Goal: Transaction & Acquisition: Purchase product/service

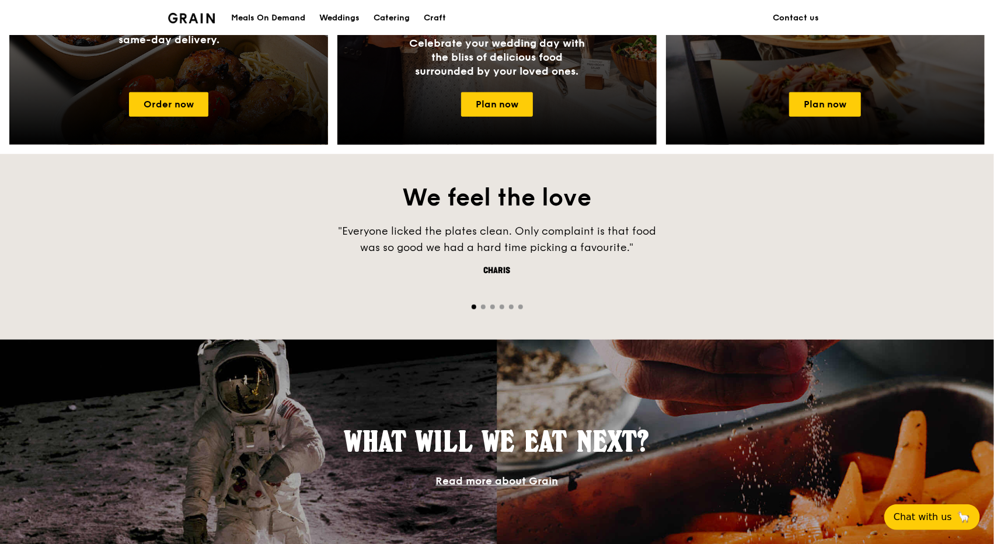
scroll to position [672, 0]
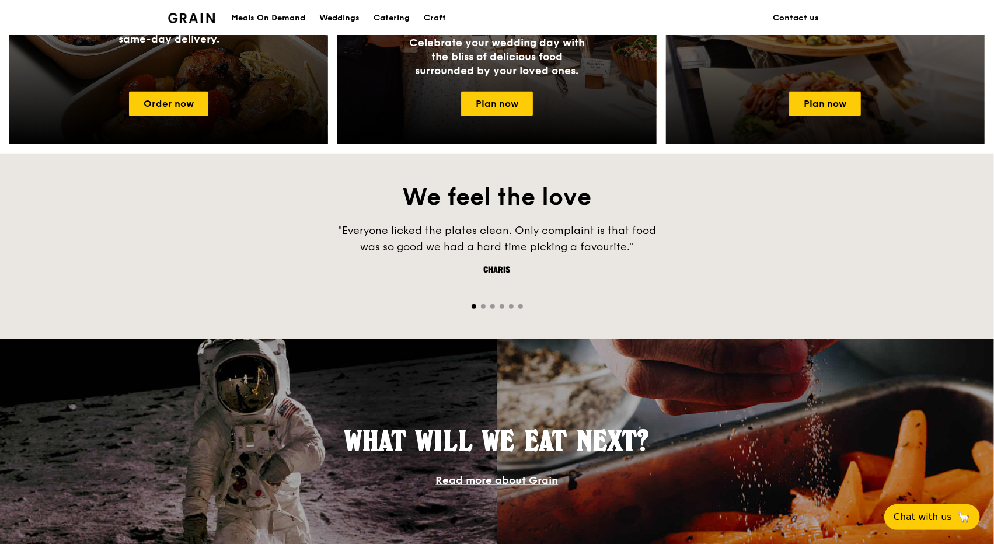
click at [871, 78] on div "Catering Dishes to delight your guests, at gatherings and events of all sizes." at bounding box center [825, 24] width 319 height 117
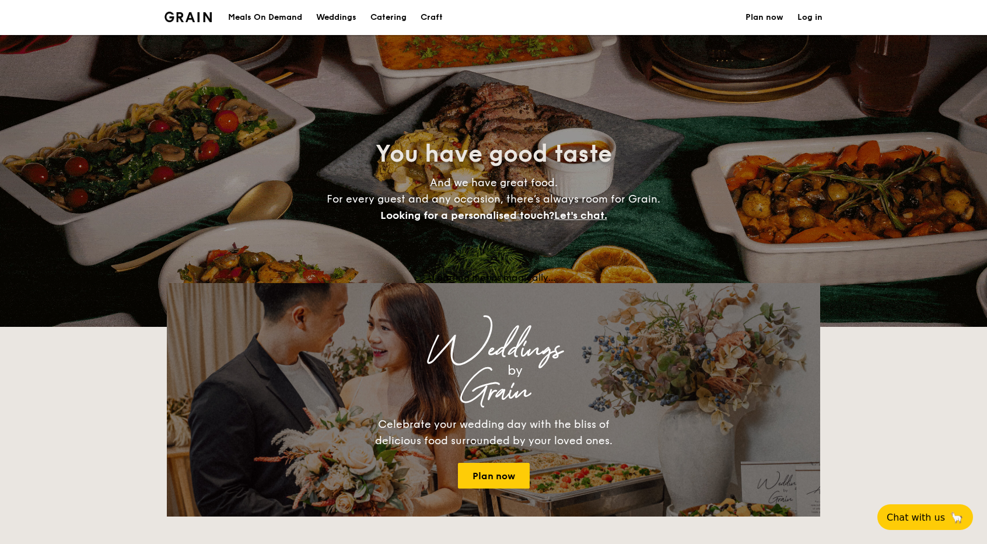
select select
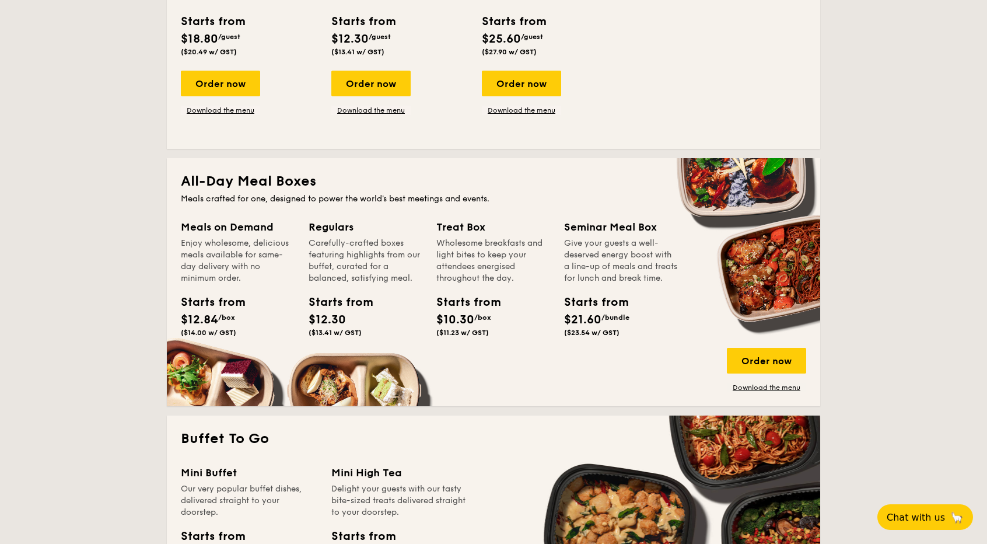
scroll to position [372, 0]
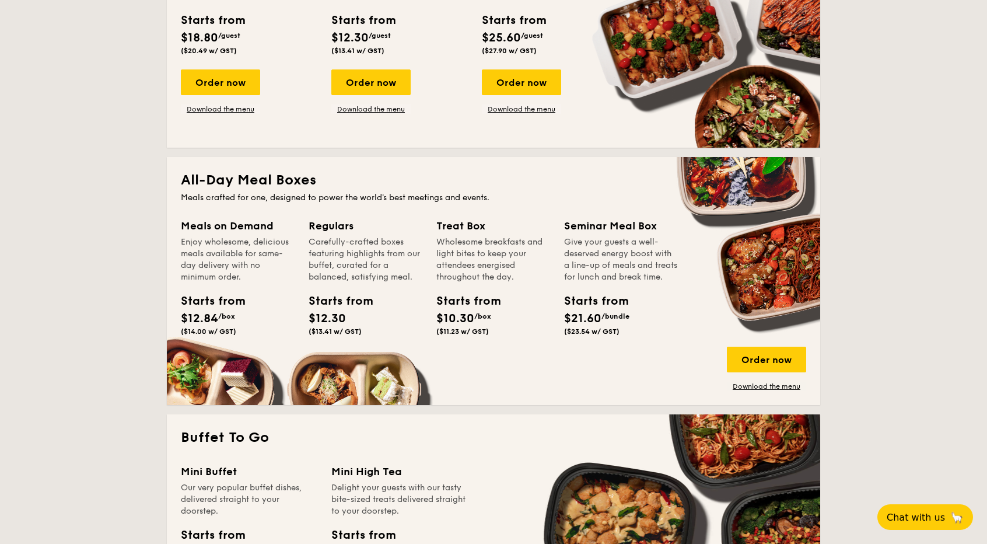
click at [417, 386] on div "Meals on Demand Enjoy wholesome, delicious meals available for same-day deliver…" at bounding box center [494, 304] width 626 height 173
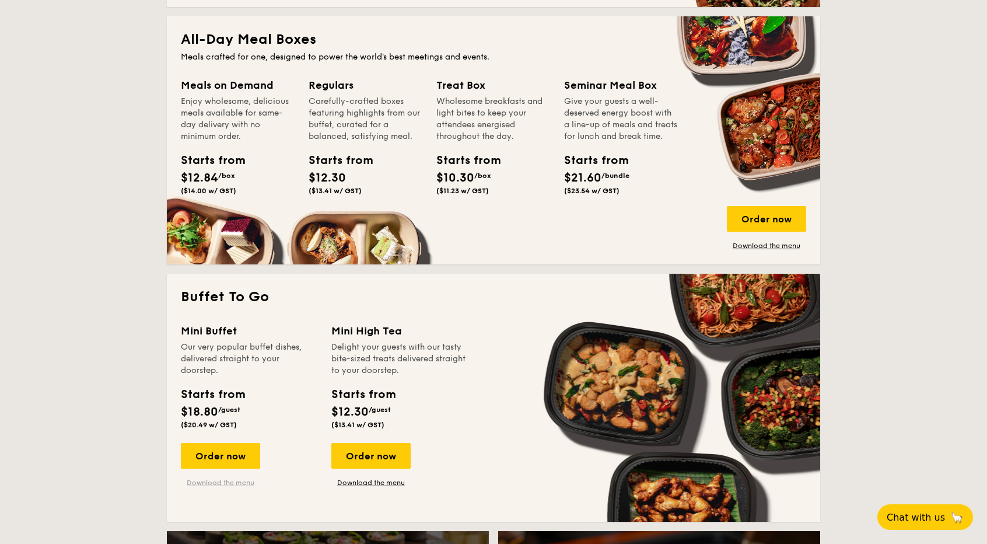
click at [233, 478] on link "Download the menu" at bounding box center [220, 482] width 79 height 9
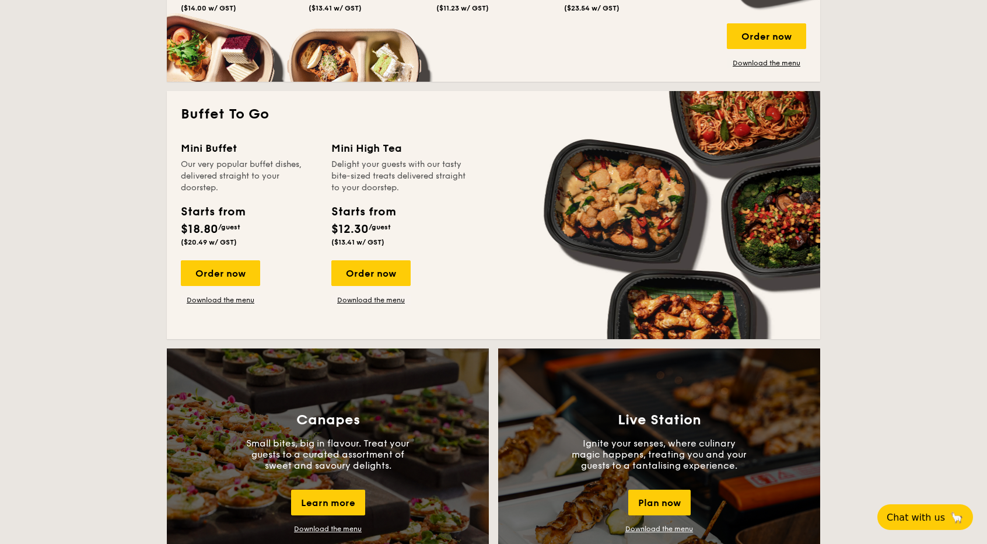
scroll to position [714, 0]
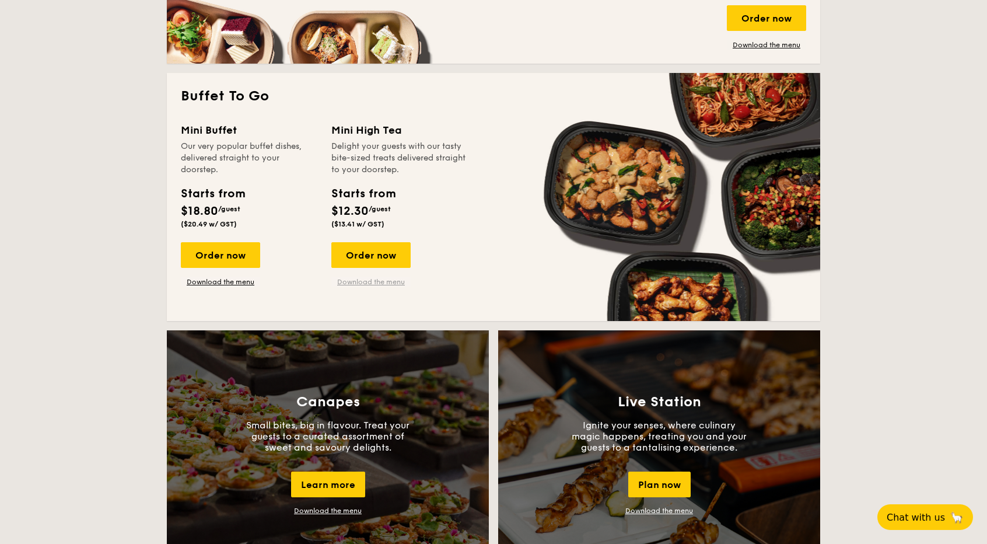
click at [346, 279] on link "Download the menu" at bounding box center [370, 281] width 79 height 9
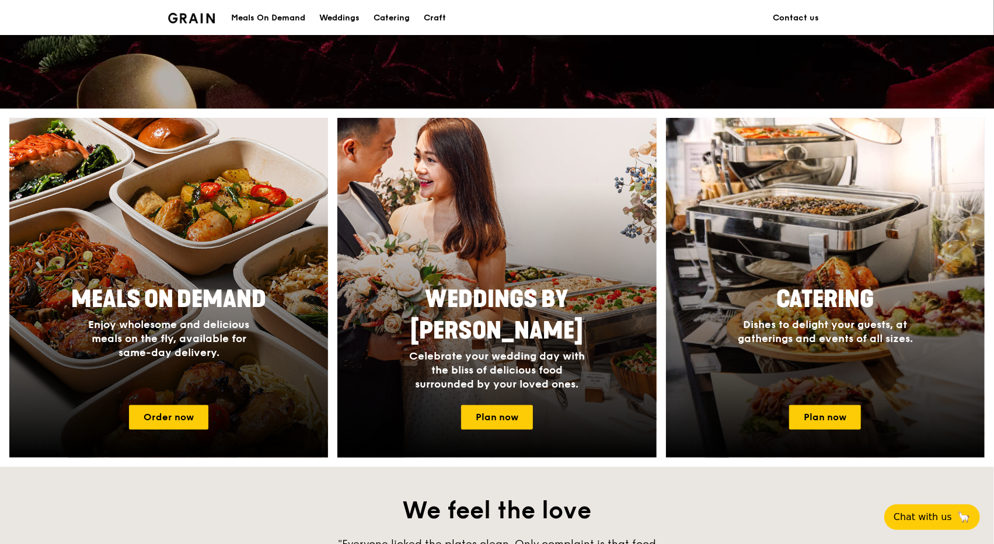
scroll to position [359, 0]
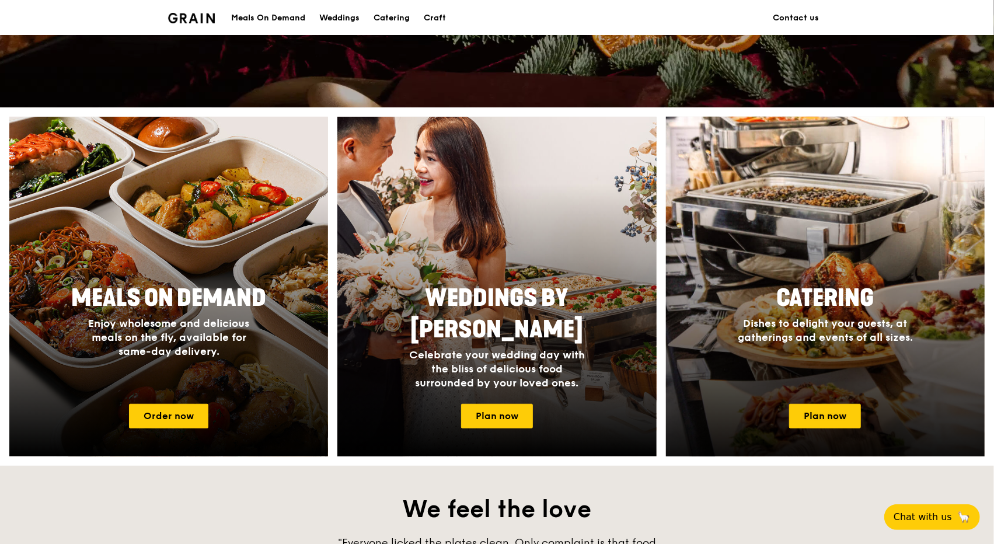
click at [813, 284] on span "Catering" at bounding box center [824, 298] width 97 height 28
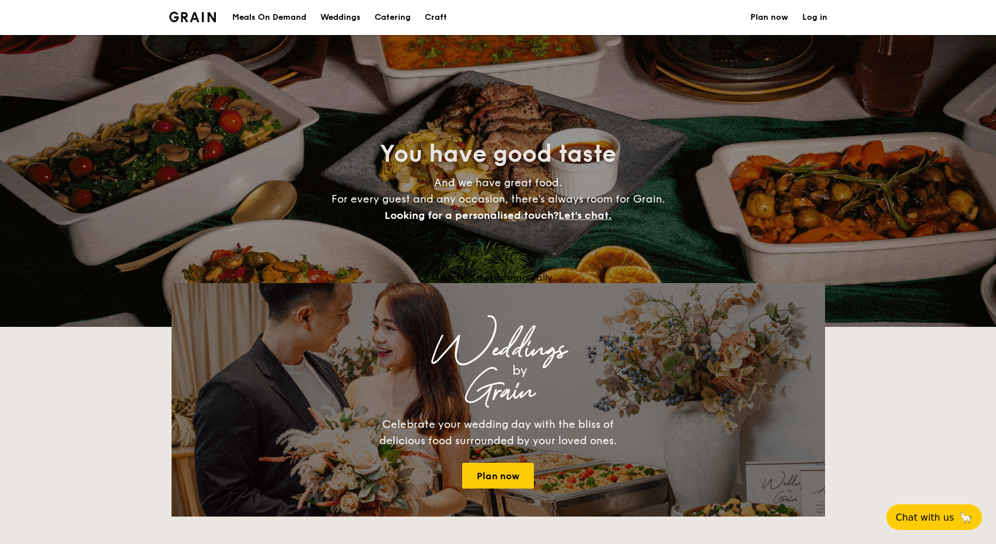
select select
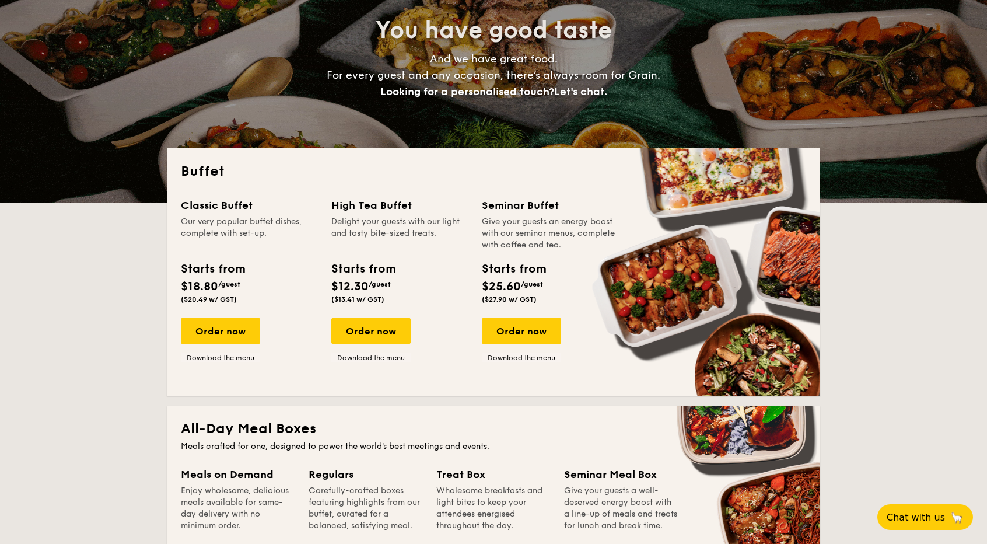
scroll to position [124, 0]
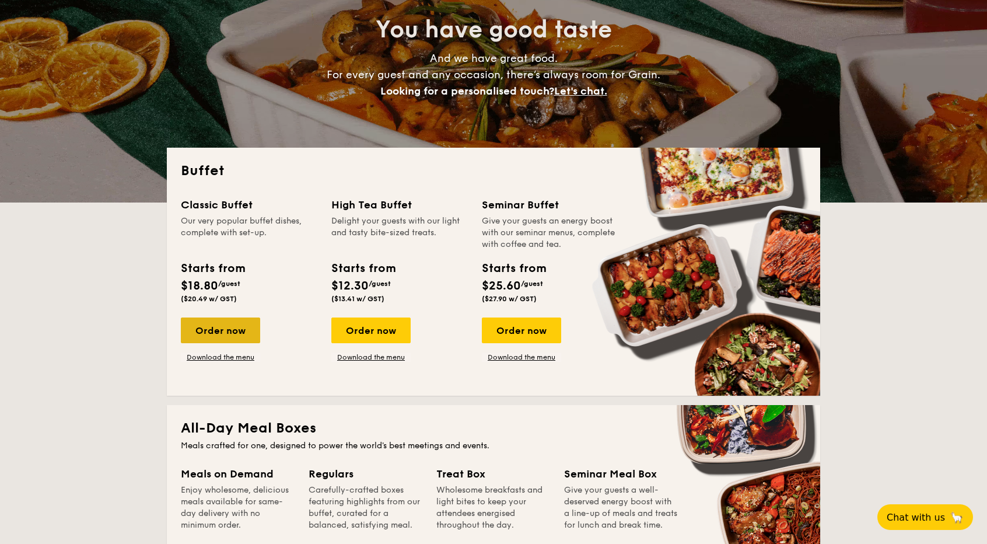
click at [229, 329] on div "Order now" at bounding box center [220, 330] width 79 height 26
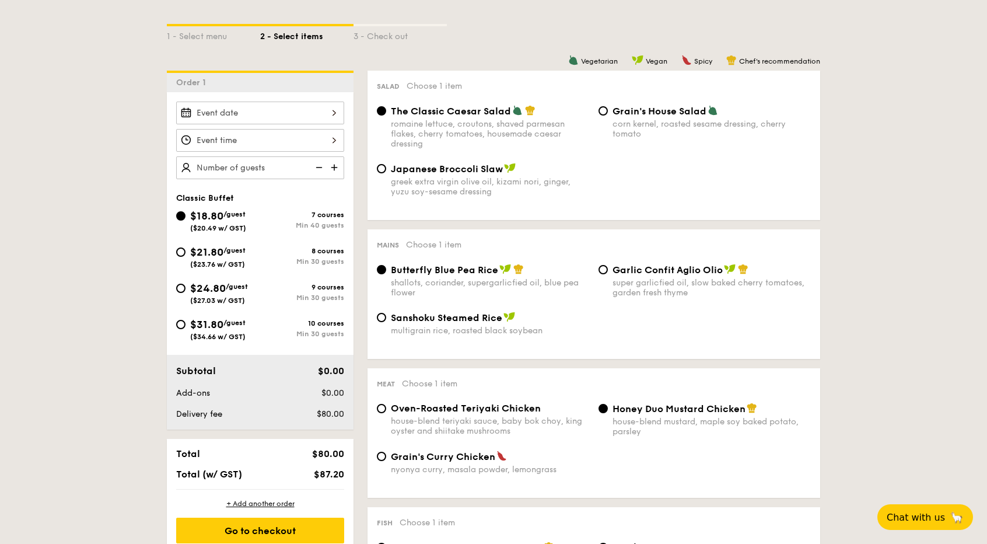
scroll to position [259, 0]
select select
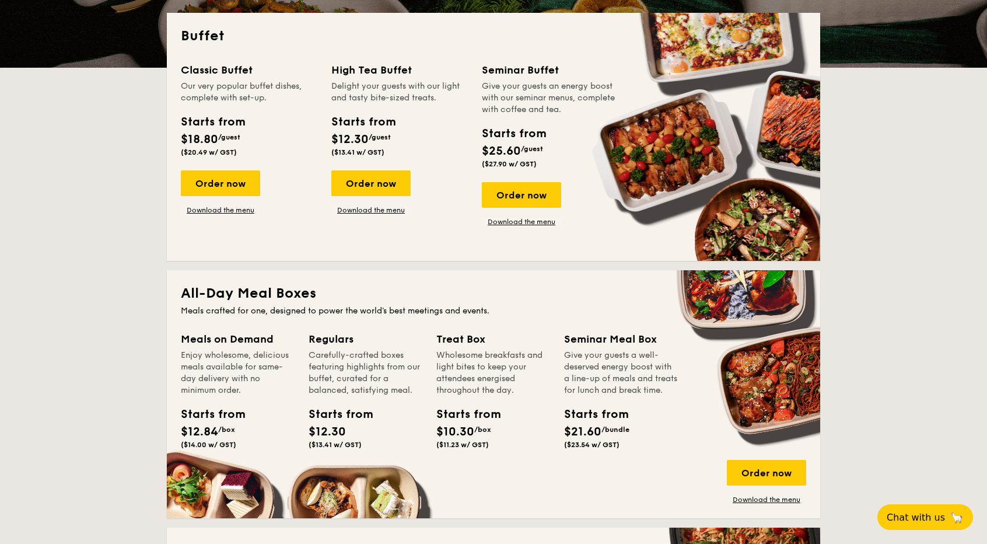
scroll to position [124, 0]
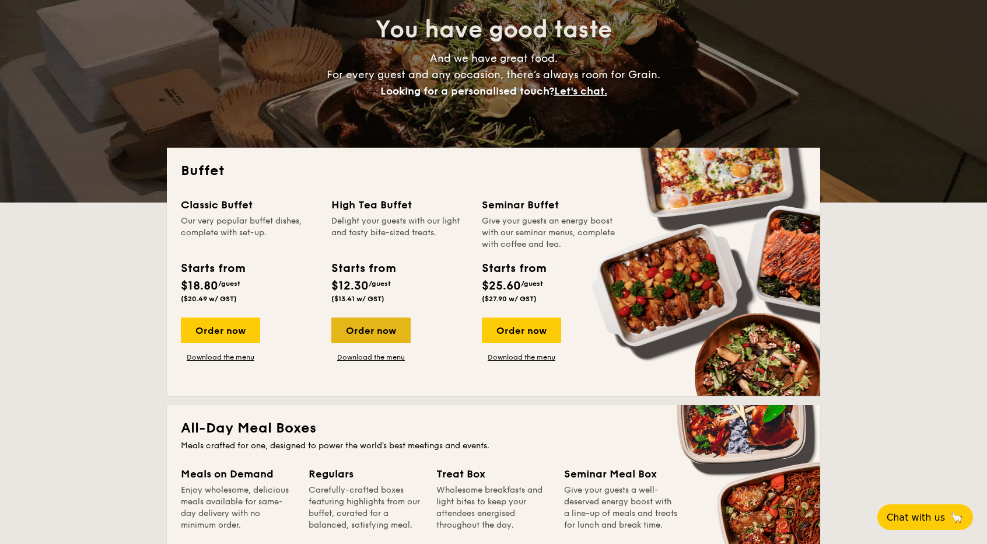
click at [390, 337] on div "Order now" at bounding box center [370, 330] width 79 height 26
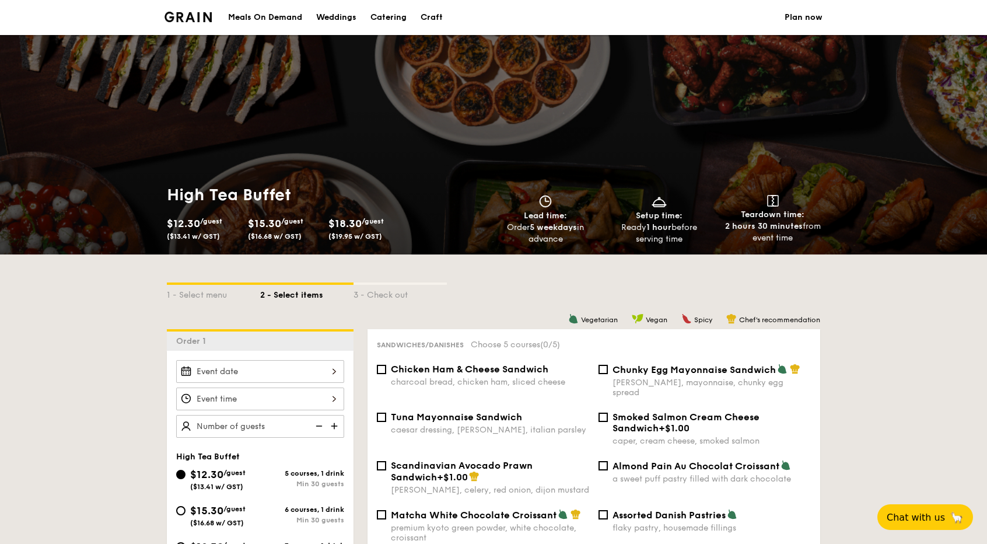
select select
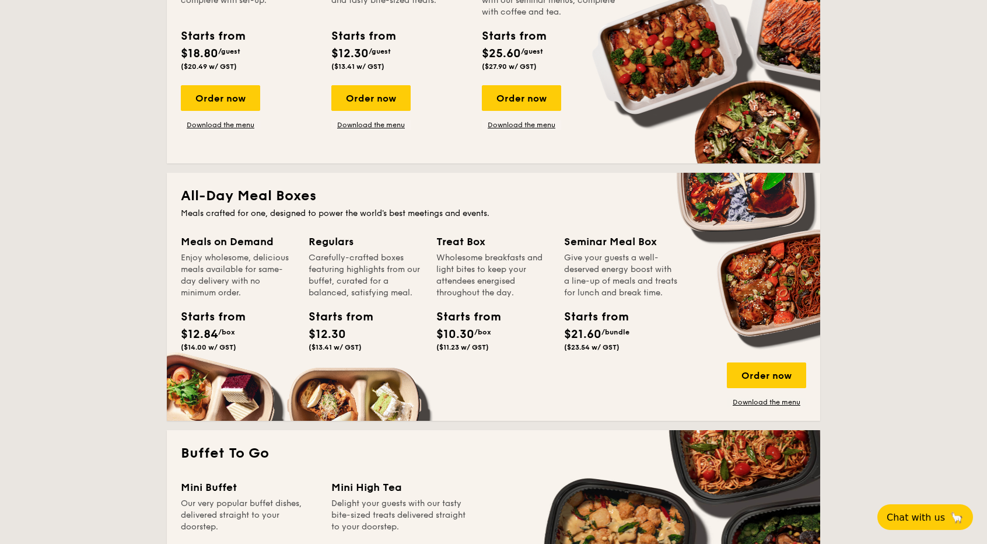
scroll to position [359, 0]
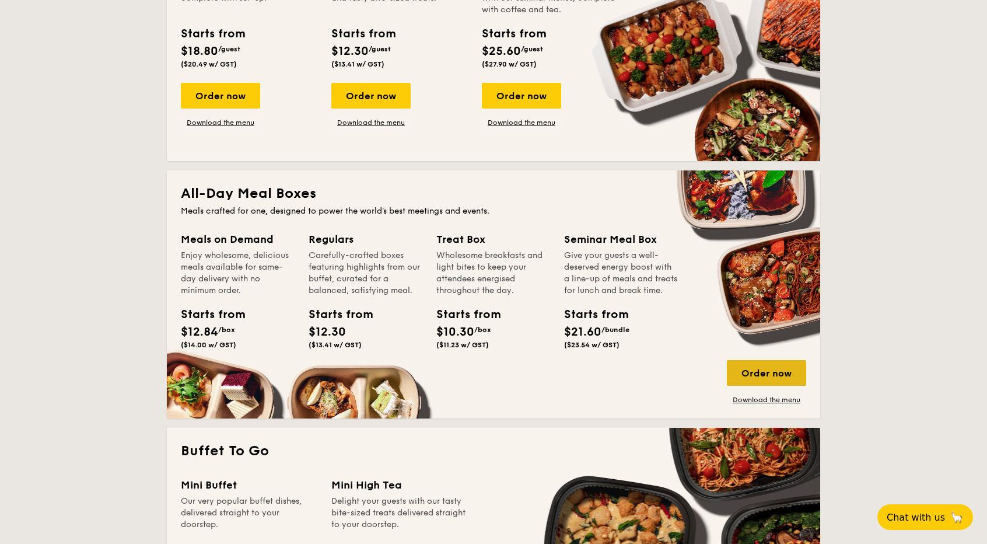
click at [753, 379] on div "Order now" at bounding box center [766, 373] width 79 height 26
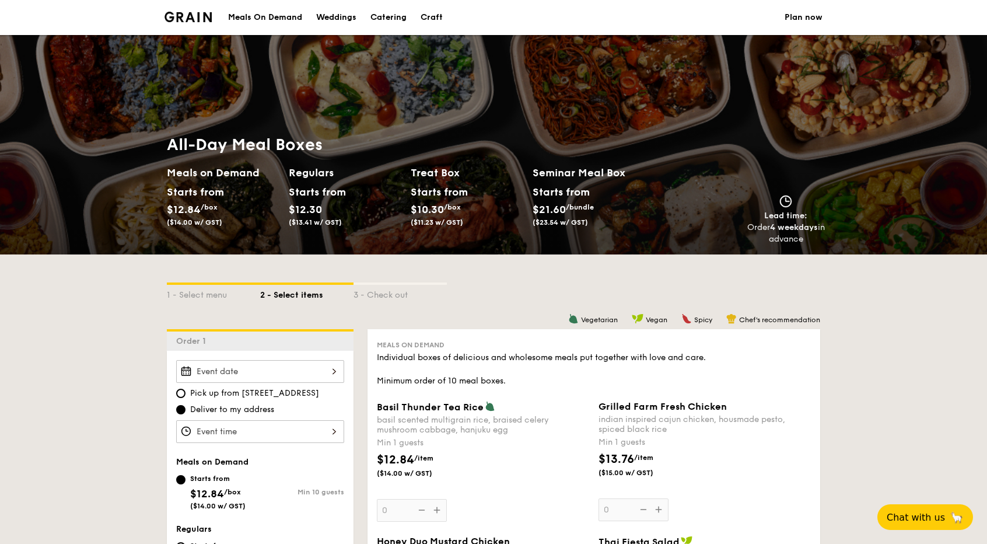
click at [242, 11] on div "Meals On Demand" at bounding box center [265, 17] width 74 height 35
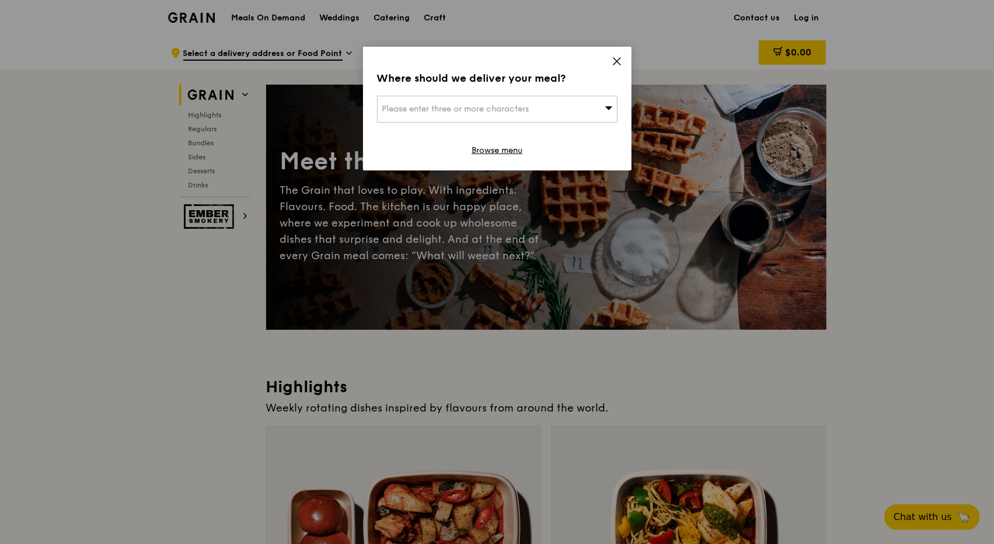
click at [612, 61] on icon at bounding box center [617, 61] width 11 height 11
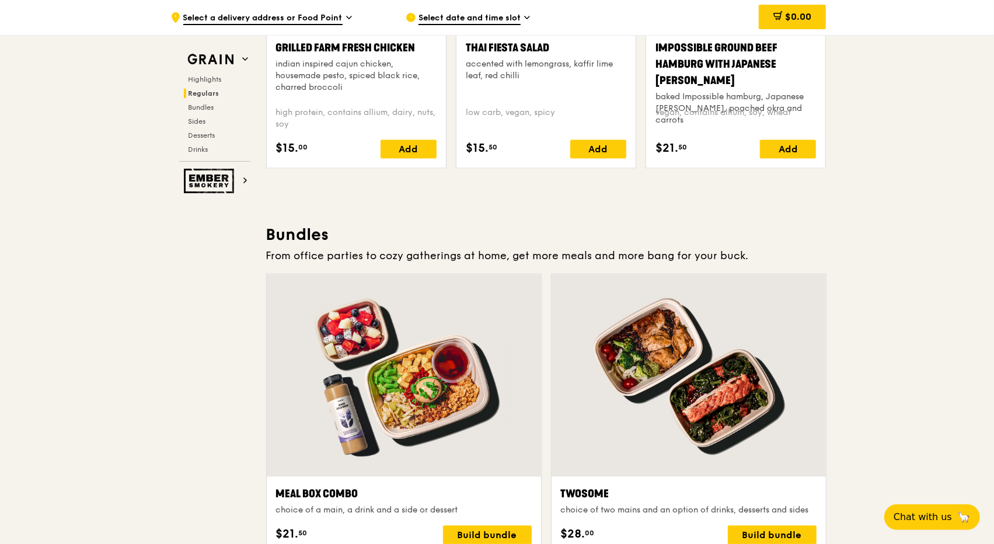
scroll to position [1502, 0]
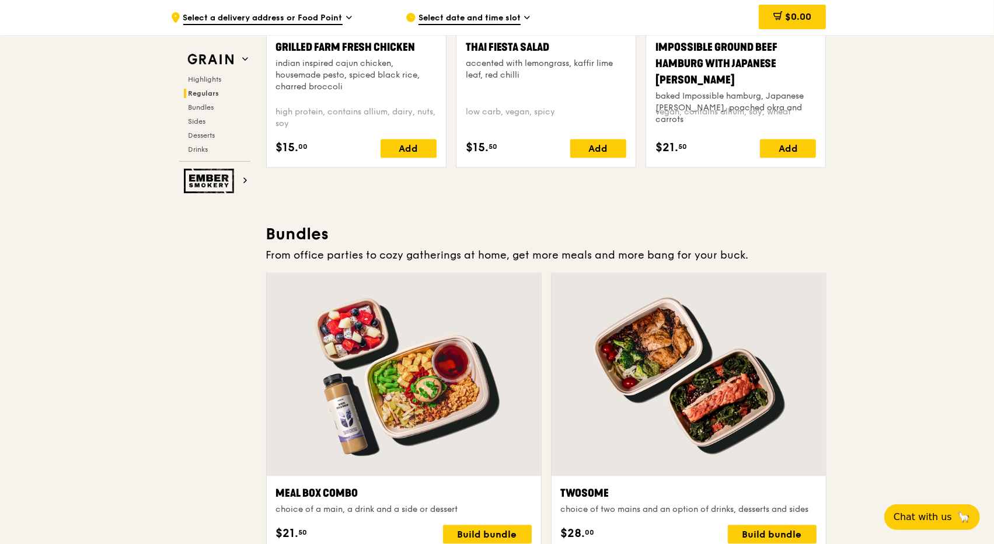
click at [235, 172] on img at bounding box center [211, 181] width 54 height 25
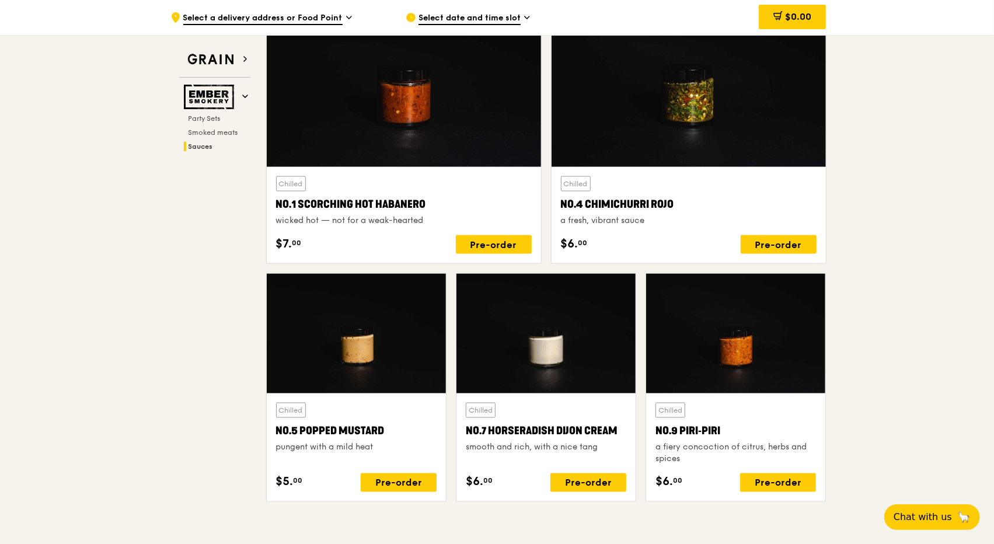
scroll to position [1028, 0]
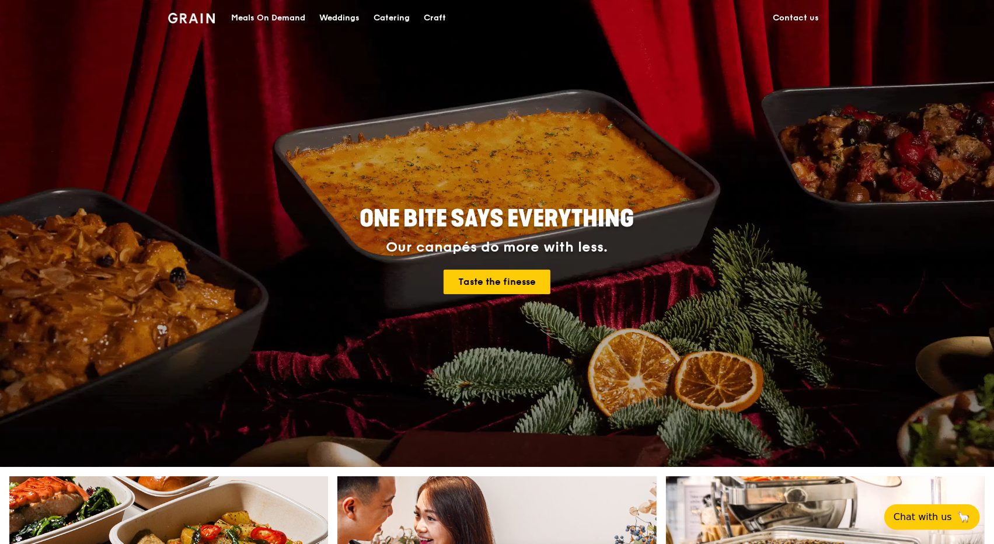
click at [791, 23] on link "Contact us" at bounding box center [796, 18] width 60 height 35
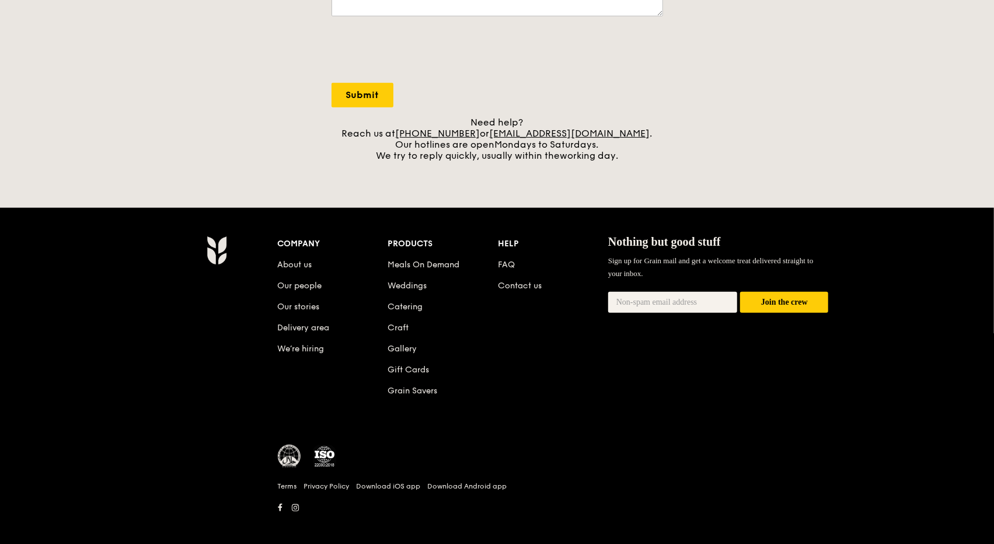
scroll to position [417, 0]
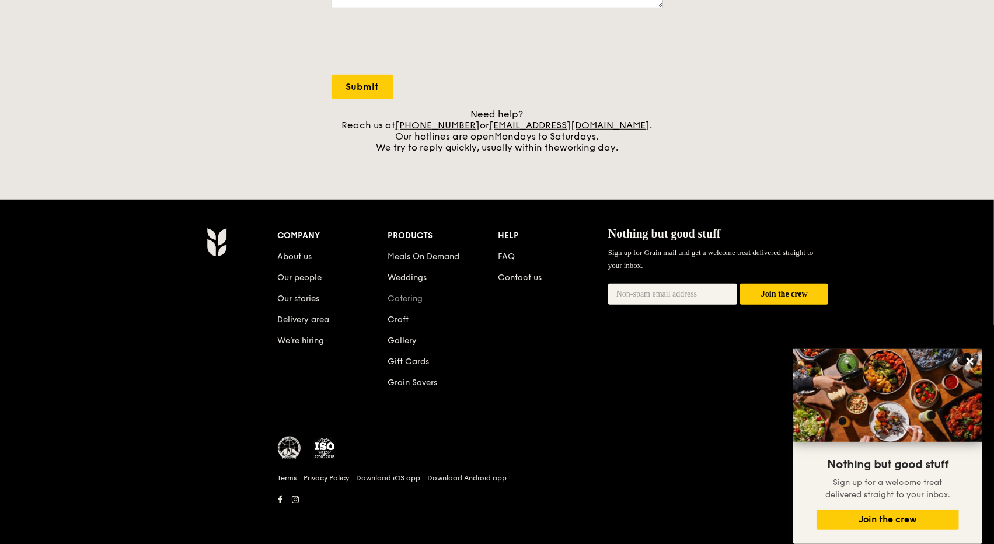
click at [400, 295] on link "Catering" at bounding box center [405, 299] width 35 height 10
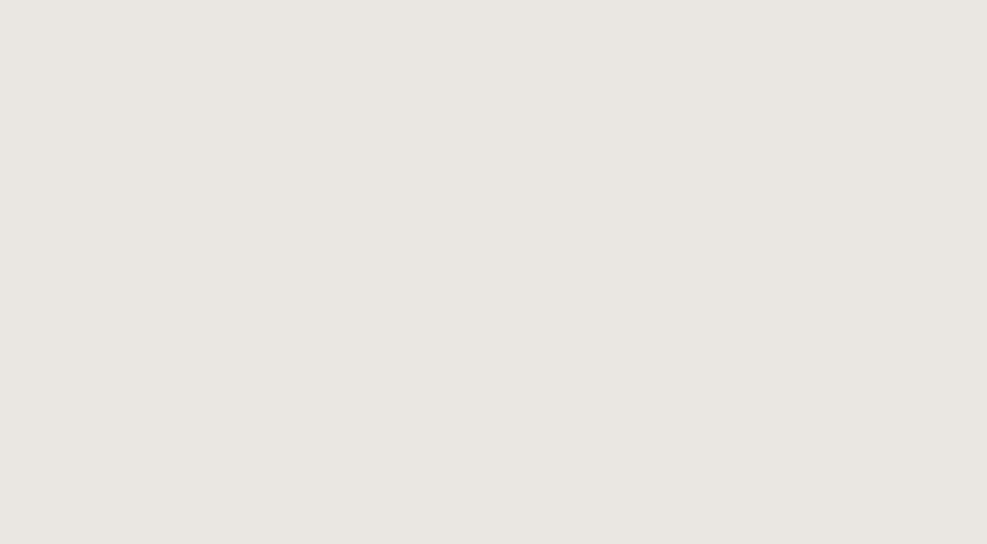
select select
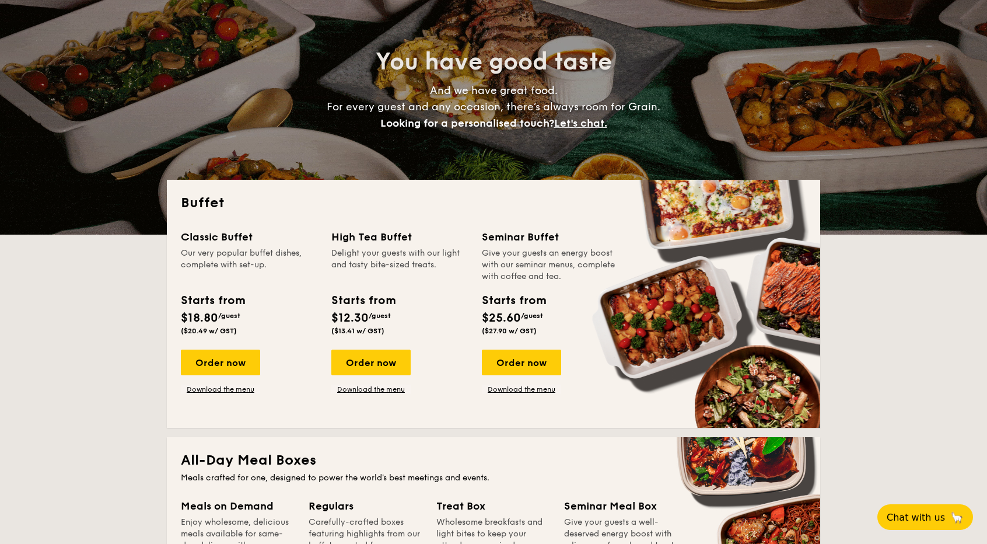
scroll to position [96, 0]
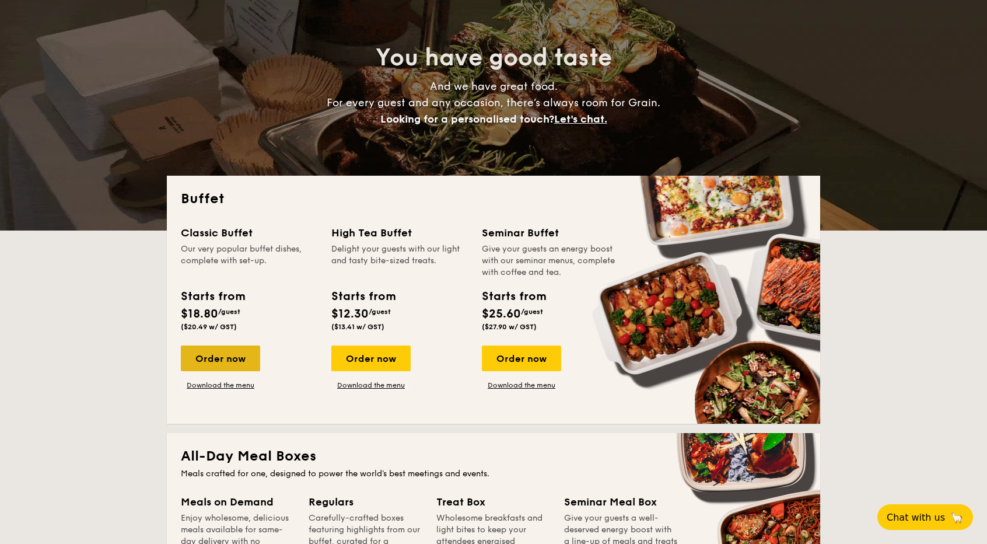
click at [244, 361] on div "Order now" at bounding box center [220, 358] width 79 height 26
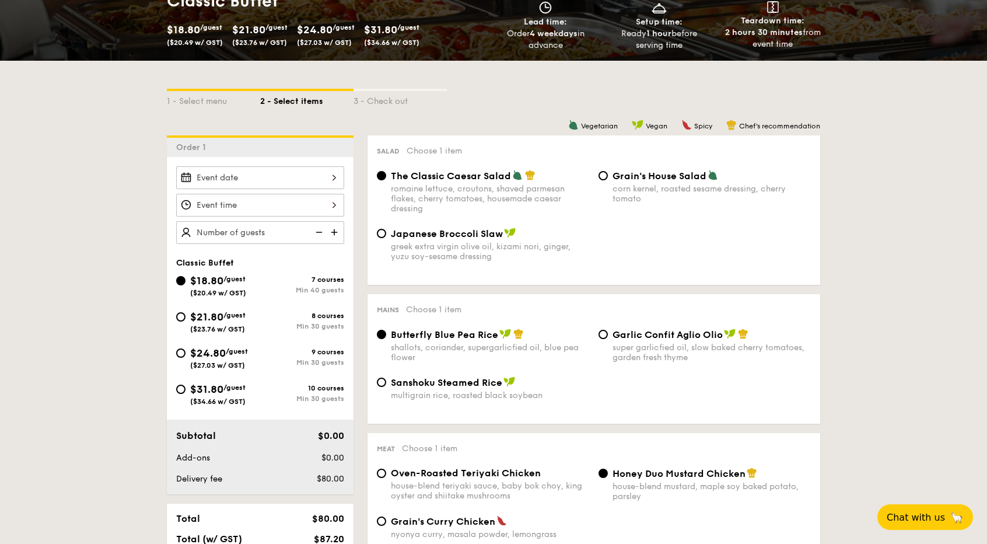
scroll to position [195, 0]
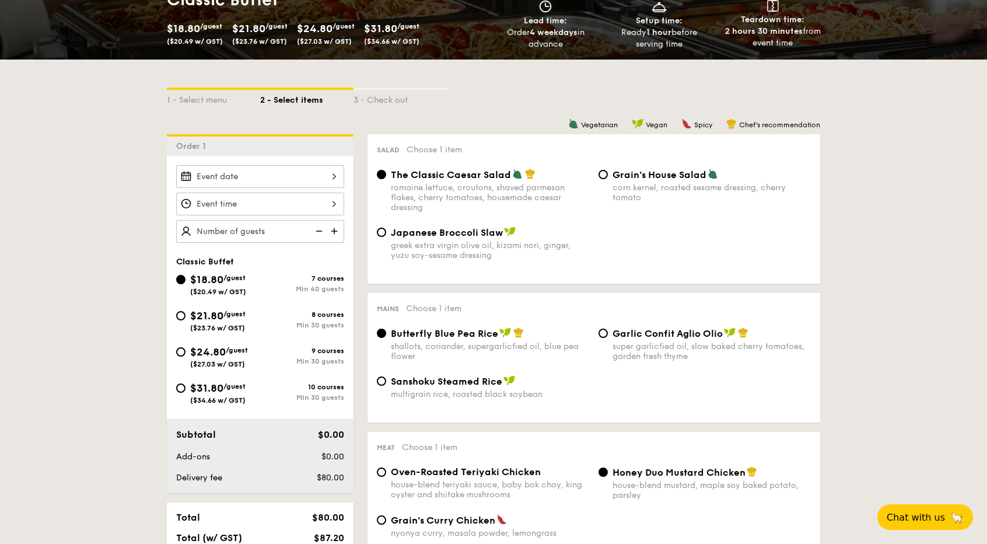
click at [191, 351] on span "$24.80" at bounding box center [208, 351] width 36 height 13
click at [186, 351] on input "$24.80 /guest ($27.03 w/ GST) 9 courses Min 30 guests" at bounding box center [180, 351] width 9 height 9
radio input "true"
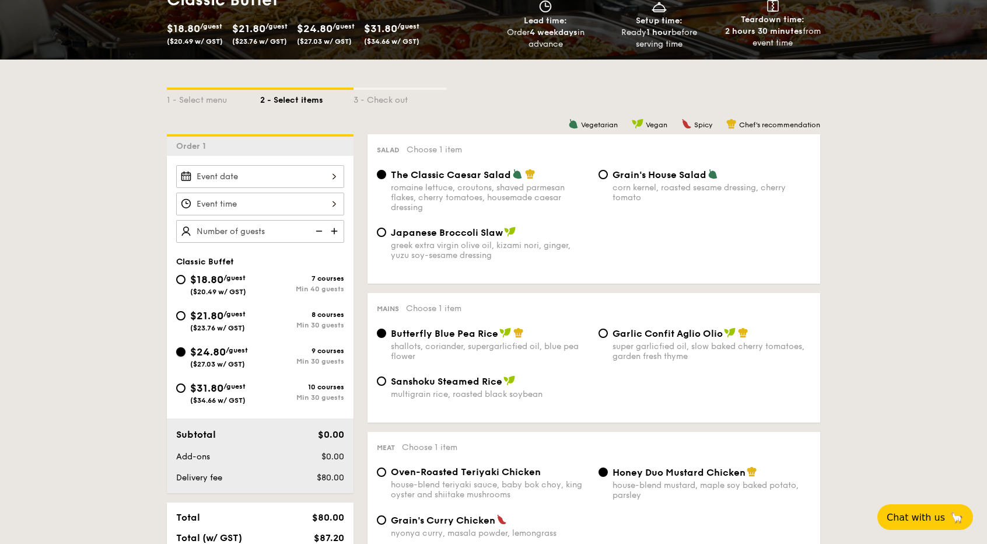
radio input "true"
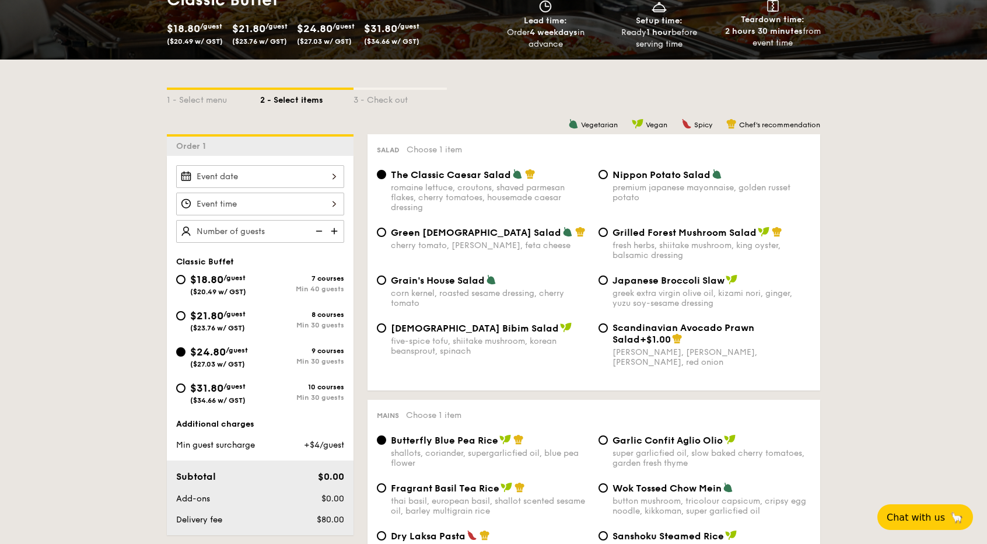
click at [612, 174] on div "Nippon Potato Salad premium japanese mayonnaise, golden russet potato" at bounding box center [705, 186] width 222 height 34
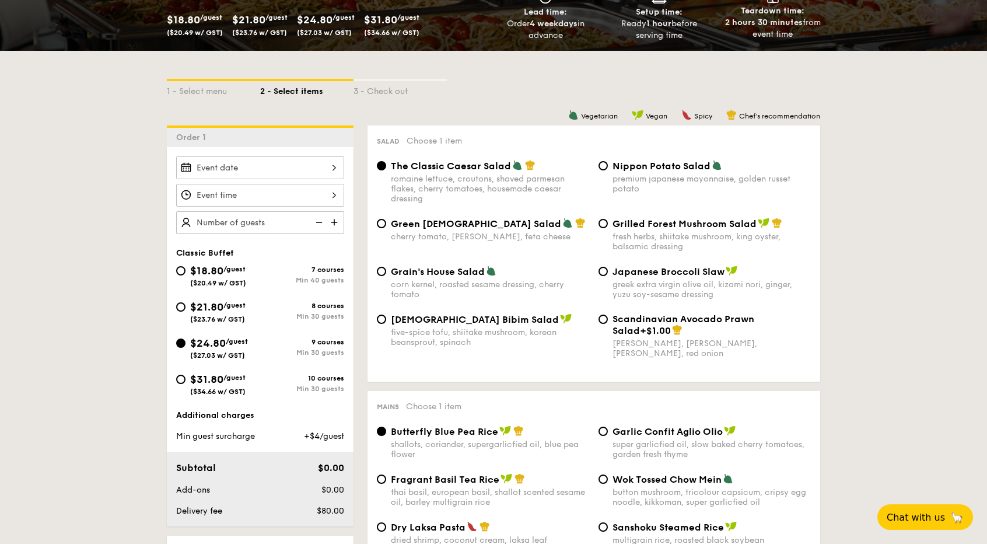
scroll to position [261, 0]
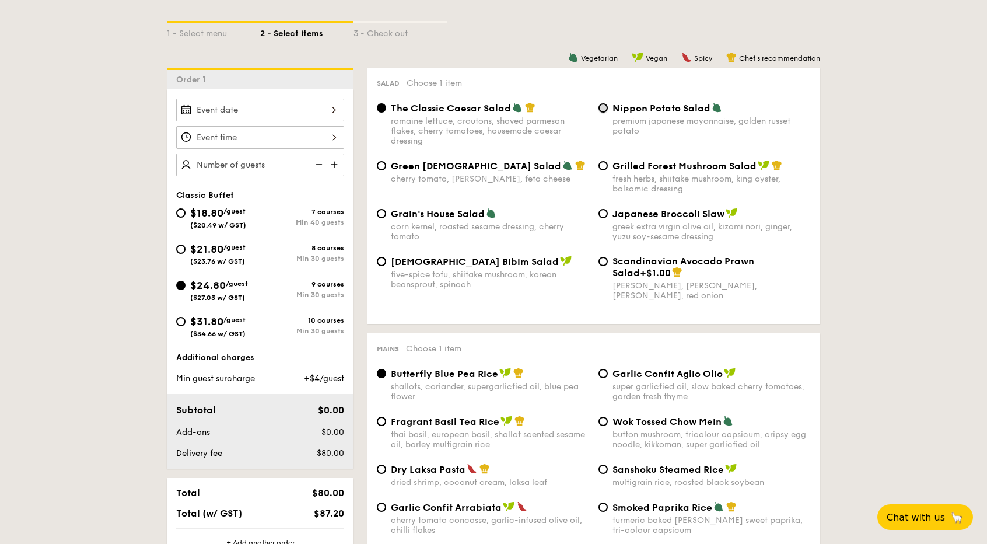
click at [603, 106] on input "Nippon Potato Salad premium japanese mayonnaise, golden russet potato" at bounding box center [603, 107] width 9 height 9
radio input "true"
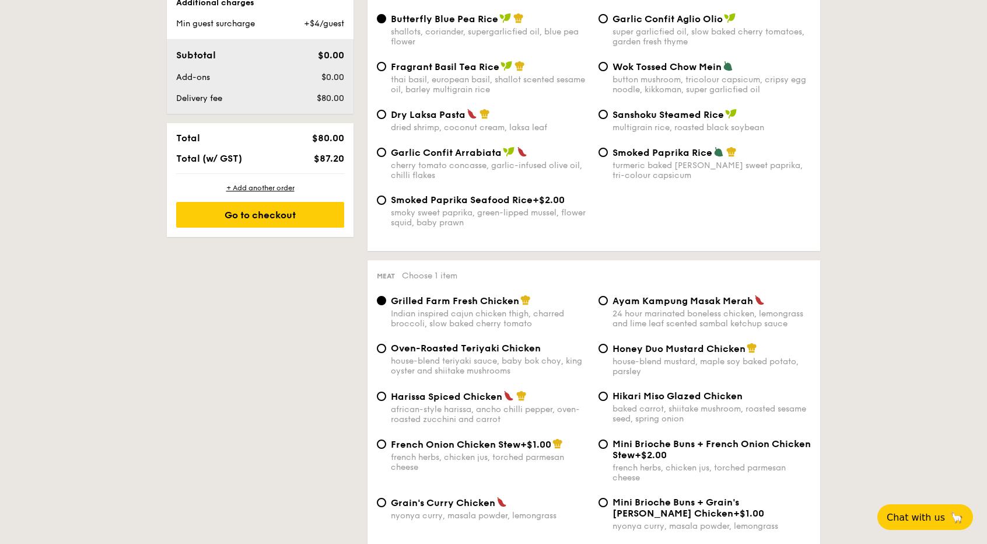
scroll to position [669, 0]
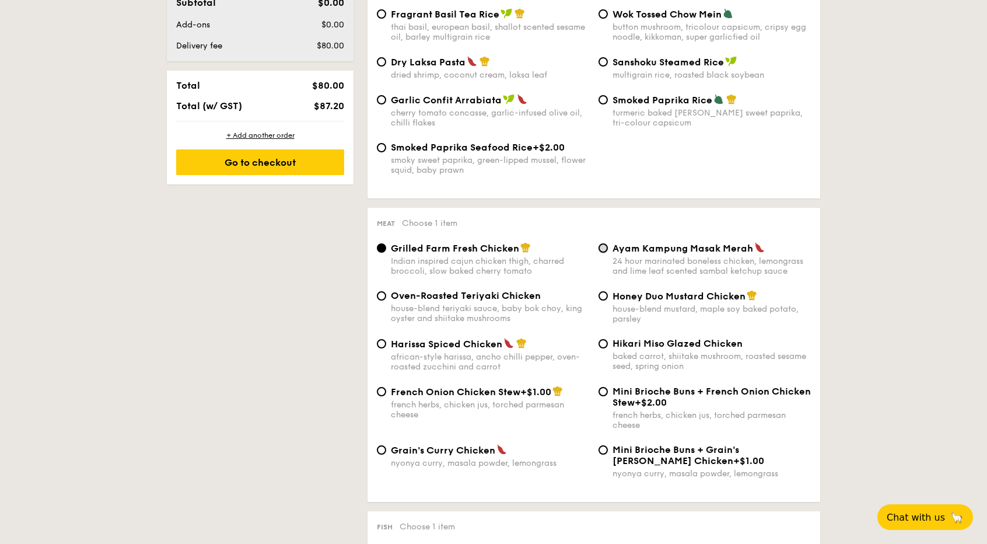
click at [602, 253] on input "Ayam Kampung Masak Merah 24 hour marinated boneless chicken, lemongrass and lim…" at bounding box center [603, 247] width 9 height 9
radio input "true"
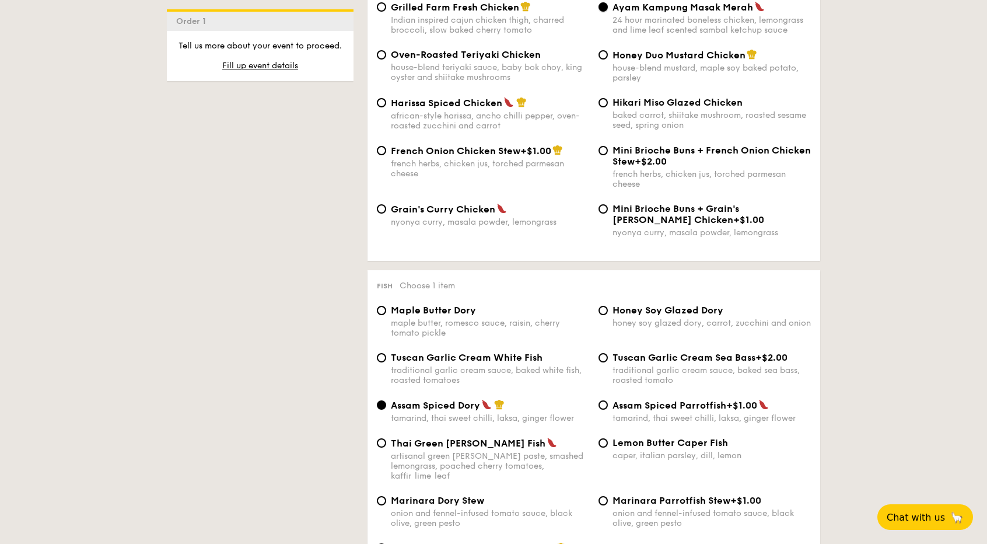
scroll to position [966, 0]
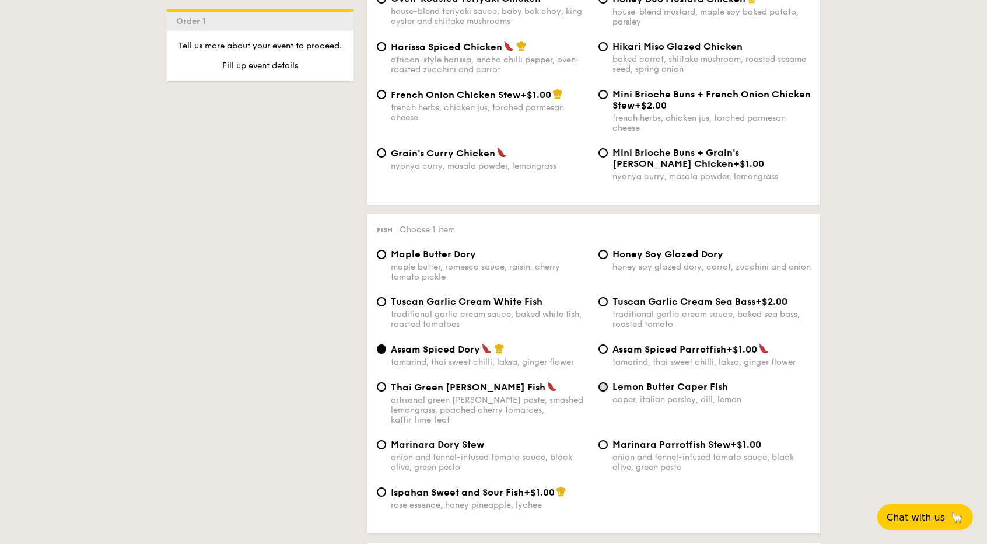
click at [603, 392] on input "Lemon Butter Caper Fish caper, italian parsley, dill, lemon" at bounding box center [603, 386] width 9 height 9
radio input "true"
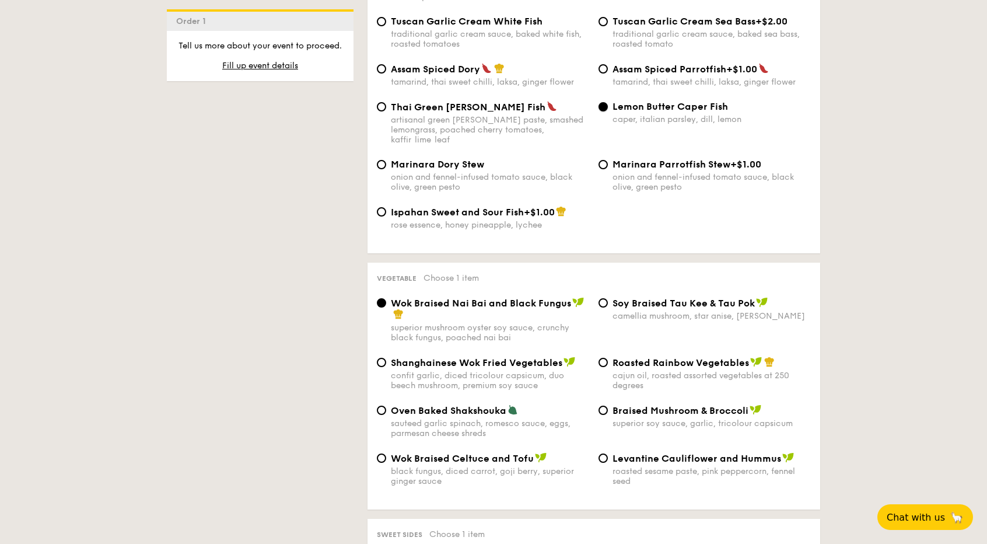
scroll to position [1247, 0]
click at [605, 407] on input "Braised Mushroom & Broccoli superior soy sauce, garlic, tricolour capsicum" at bounding box center [603, 409] width 9 height 9
radio input "true"
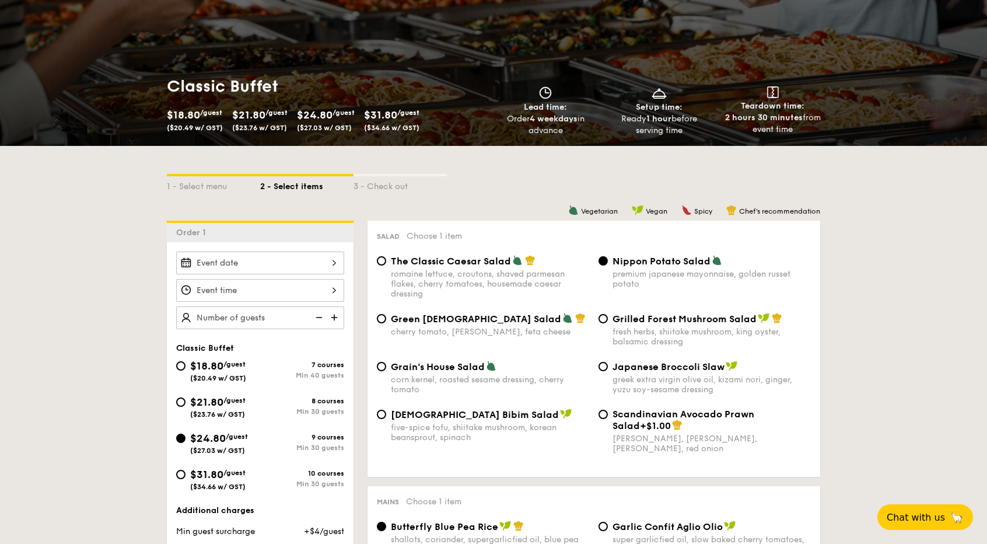
scroll to position [0, 0]
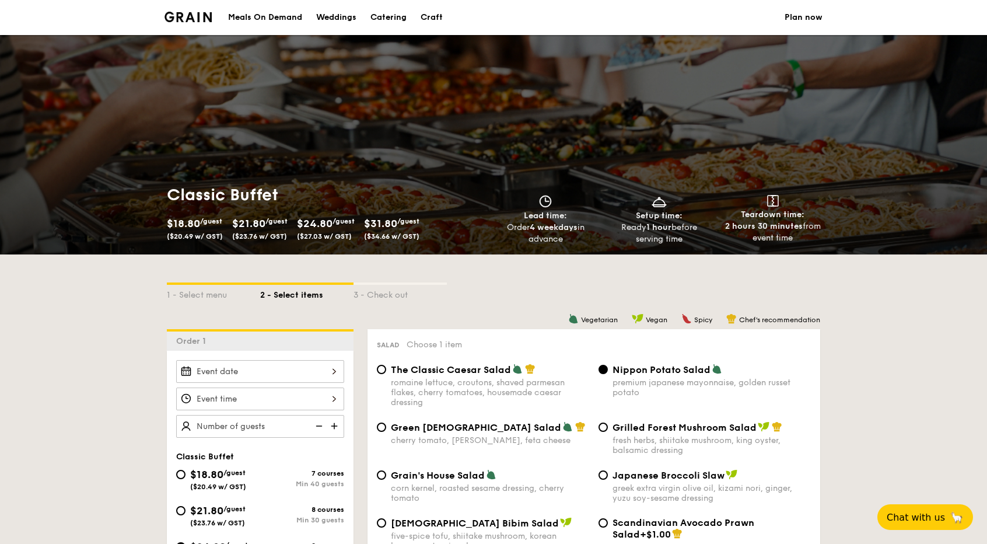
select select
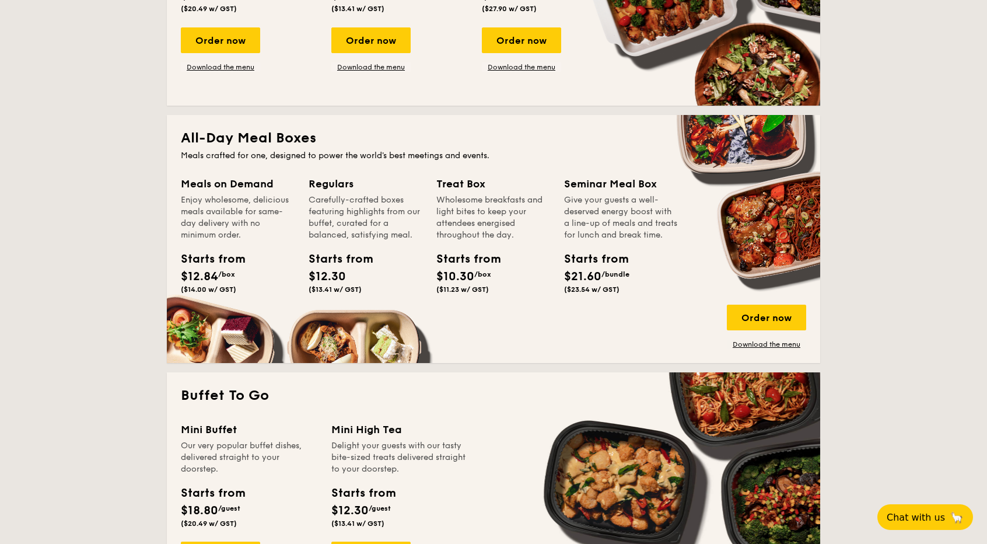
scroll to position [544, 0]
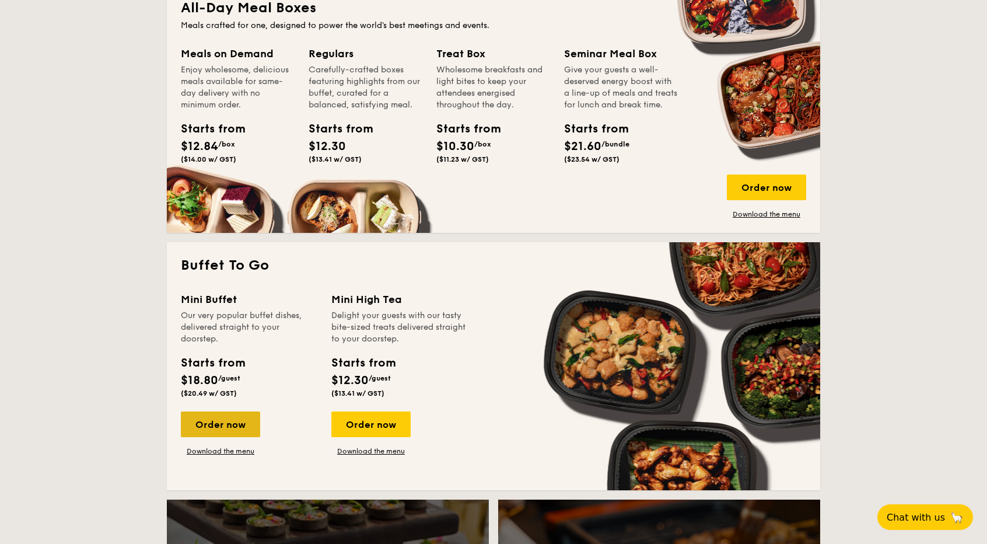
click at [249, 430] on div "Order now" at bounding box center [220, 424] width 79 height 26
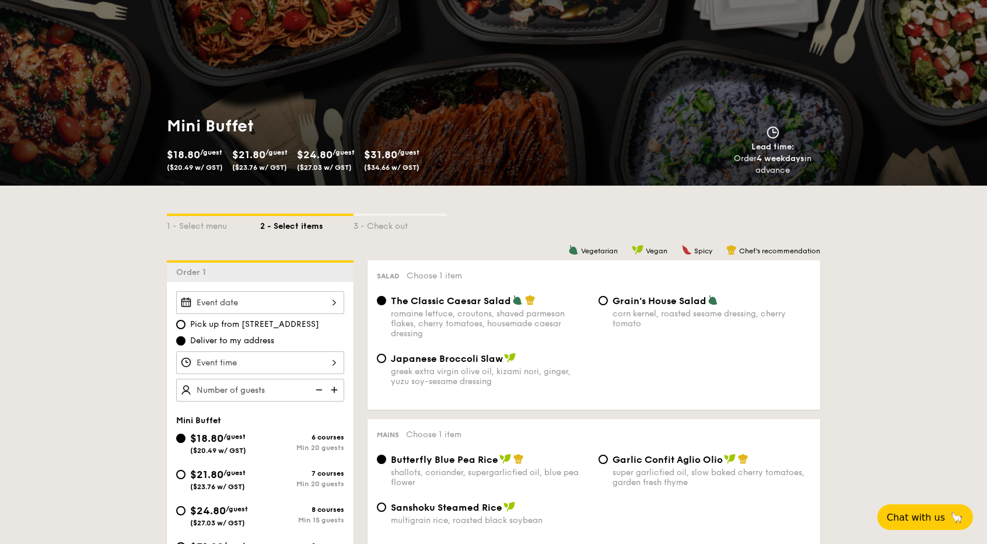
scroll to position [152, 0]
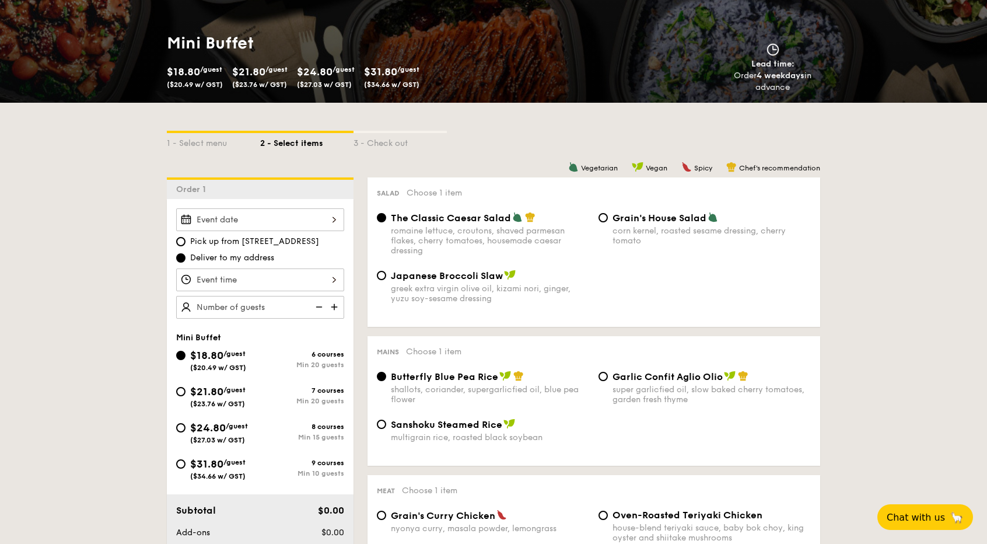
click at [183, 398] on div "$21.80 /guest ($23.76 w/ GST)" at bounding box center [218, 395] width 84 height 25
click at [183, 396] on input "$21.80 /guest ($23.76 w/ GST) 7 courses Min 20 guests" at bounding box center [180, 391] width 9 height 9
radio input "true"
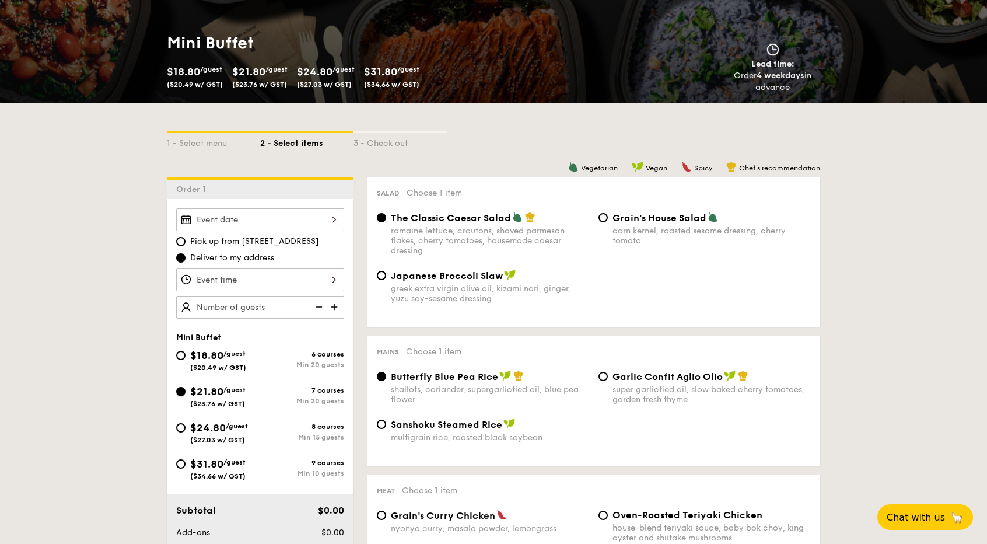
radio input "false"
radio input "true"
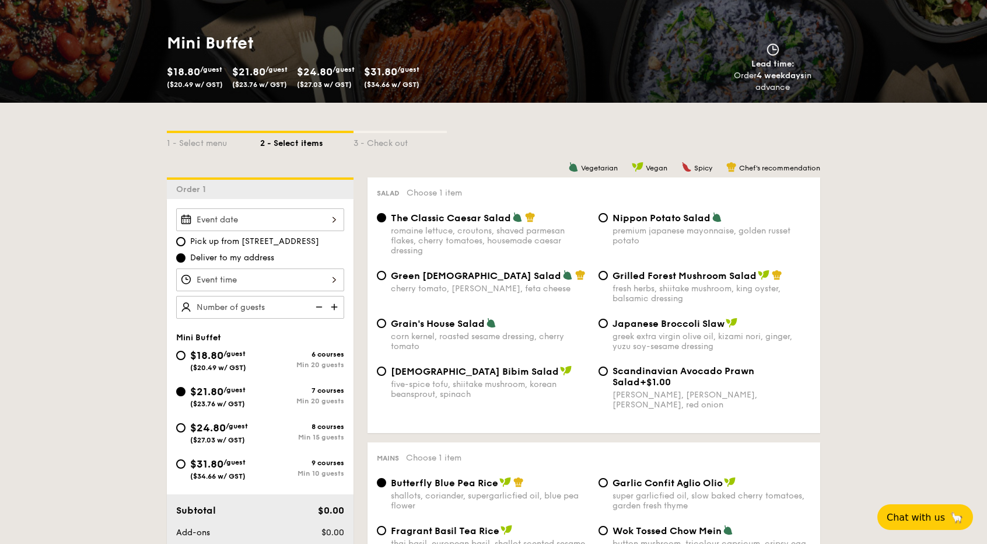
click at [609, 324] on div "Japanese Broccoli Slaw greek extra virgin olive oil, kizami nori, ginger, yuzu …" at bounding box center [705, 334] width 222 height 34
click at [604, 325] on input "Japanese Broccoli Slaw greek extra virgin olive oil, kizami nori, ginger, yuzu …" at bounding box center [603, 323] width 9 height 9
radio input "true"
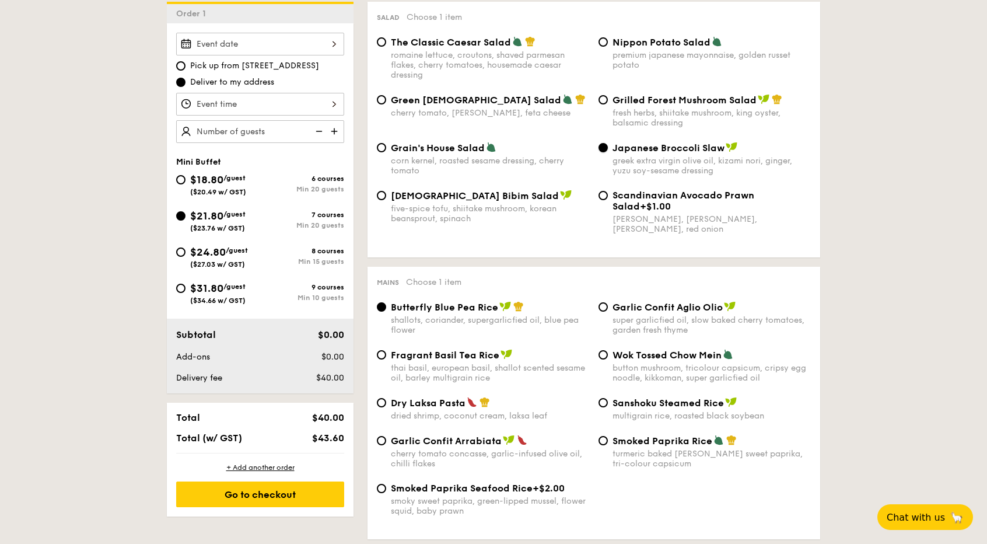
scroll to position [243, 0]
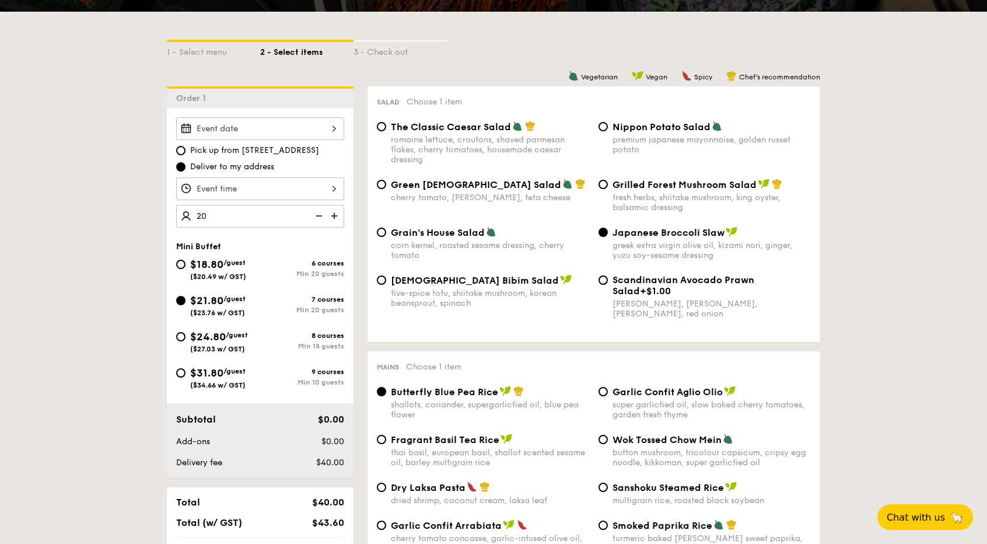
type input "20 guests"
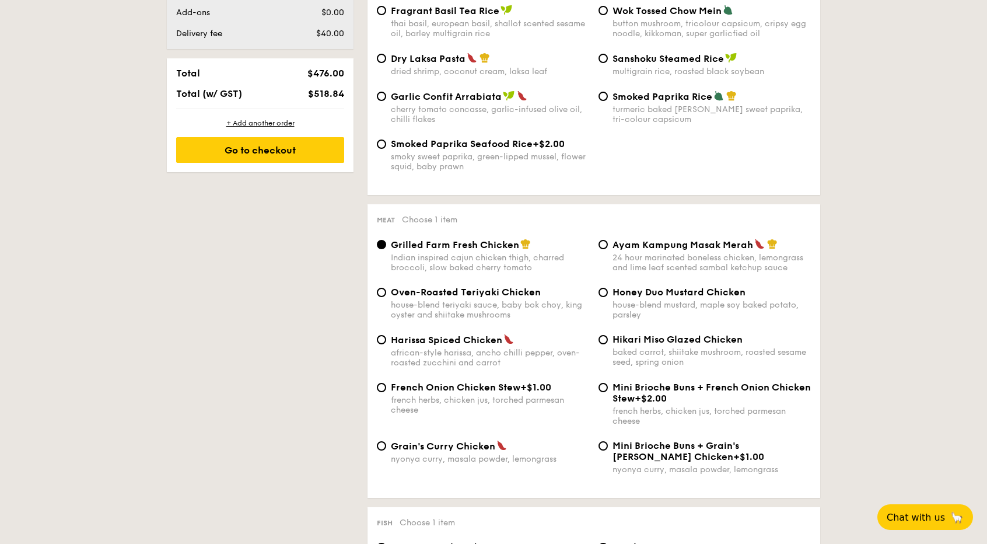
scroll to position [672, 0]
click at [620, 248] on span "Ayam Kampung Masak Merah" at bounding box center [683, 244] width 141 height 11
click at [608, 248] on input "Ayam Kampung Masak Merah 24 hour marinated boneless chicken, lemongrass and lim…" at bounding box center [603, 243] width 9 height 9
radio input "true"
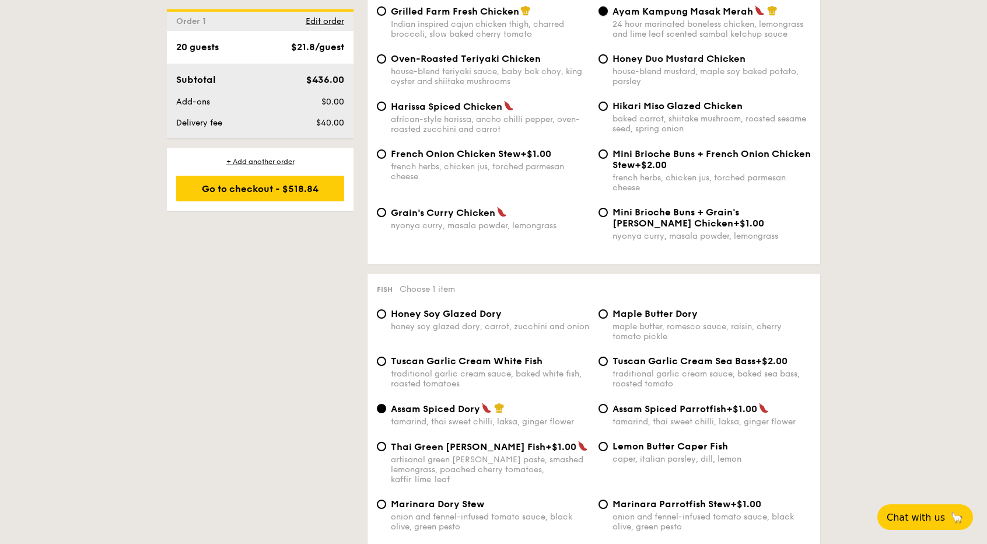
scroll to position [906, 0]
click at [610, 455] on div "Lemon Butter Caper Fish caper, italian parsley, dill, lemon" at bounding box center [705, 451] width 222 height 23
click at [600, 451] on input "Lemon Butter Caper Fish caper, italian parsley, dill, lemon" at bounding box center [603, 445] width 9 height 9
radio input "true"
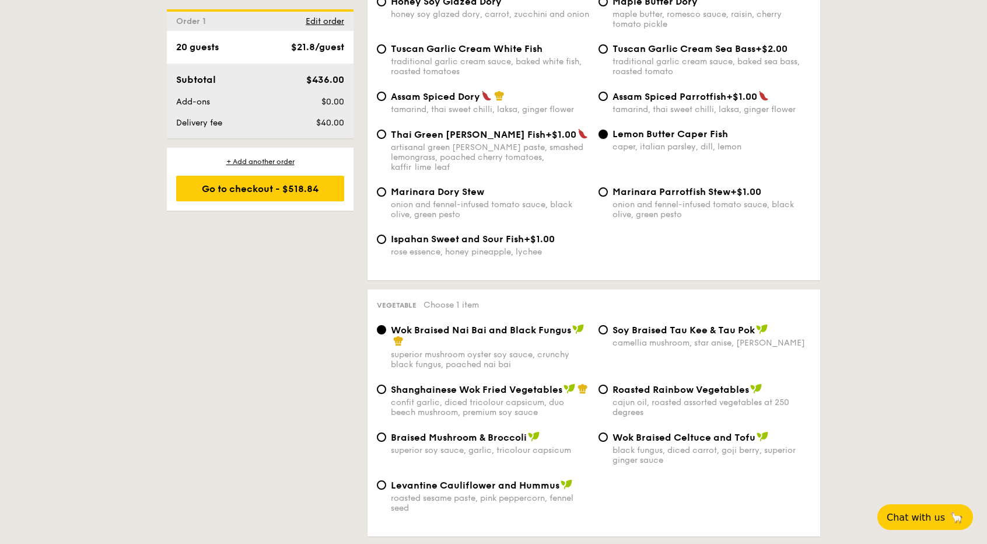
scroll to position [1218, 0]
click at [401, 442] on span "Braised Mushroom & Broccoli" at bounding box center [459, 436] width 136 height 11
click at [386, 441] on input "Braised Mushroom & Broccoli superior soy sauce, garlic, tricolour capsicum" at bounding box center [381, 436] width 9 height 9
radio input "true"
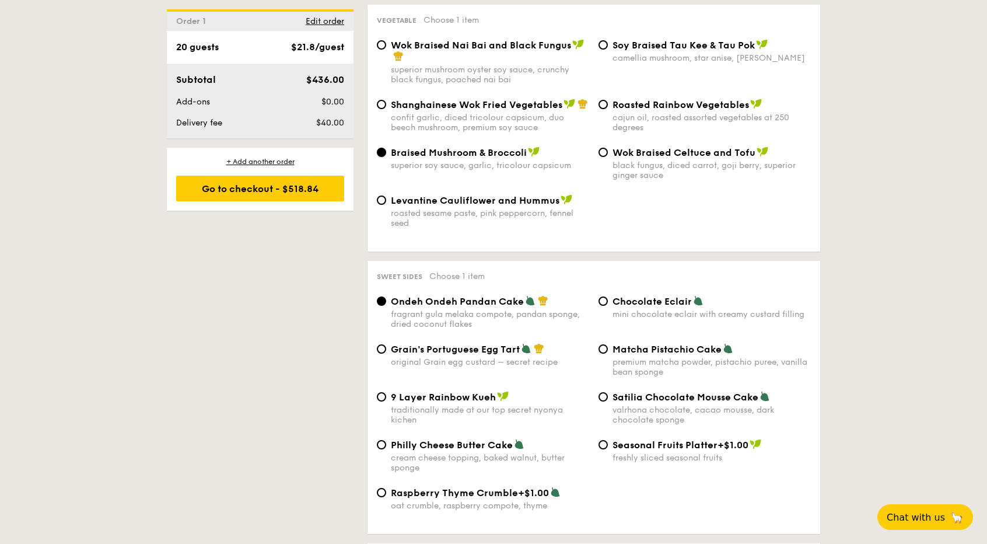
scroll to position [1503, 0]
click at [649, 397] on span "Satilia Chocolate Mousse Cake" at bounding box center [686, 396] width 146 height 11
click at [608, 397] on input "Satilia Chocolate Mousse Cake valrhona chocolate, cacao mousse, dark chocolate …" at bounding box center [603, 396] width 9 height 9
radio input "true"
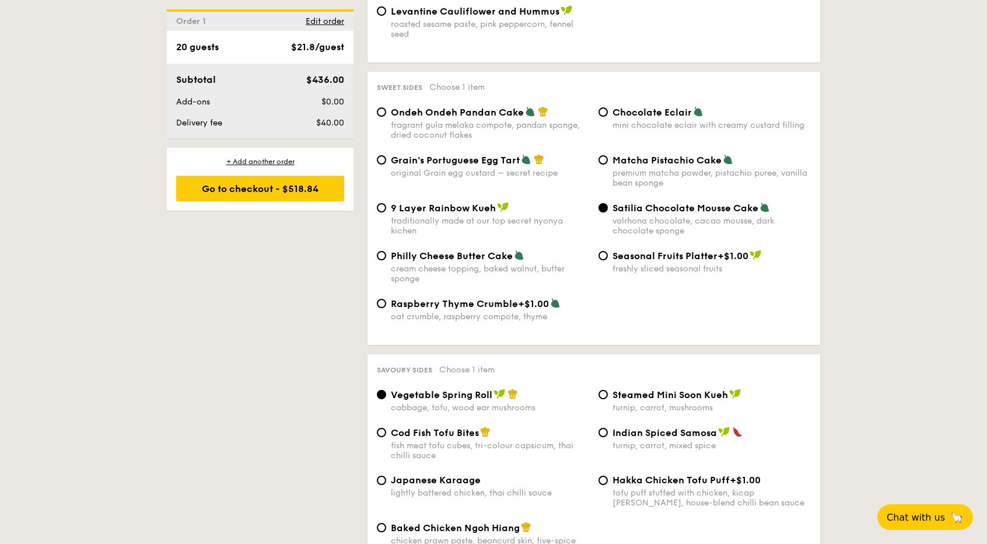
scroll to position [1757, 0]
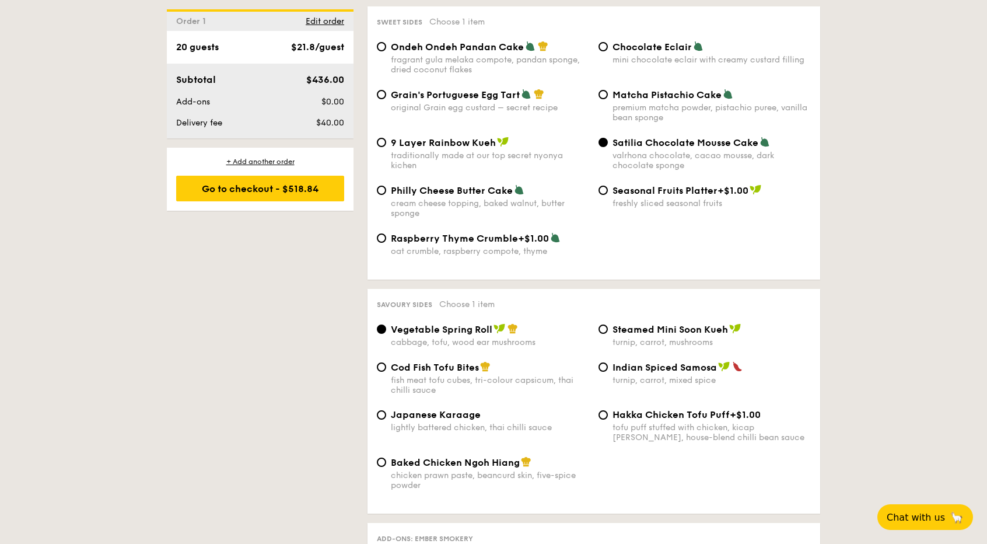
click at [465, 417] on span "Japanese Karaage" at bounding box center [436, 414] width 90 height 11
click at [386, 417] on input "Japanese Karaage lightly battered chicken, thai chilli sauce" at bounding box center [381, 414] width 9 height 9
radio input "true"
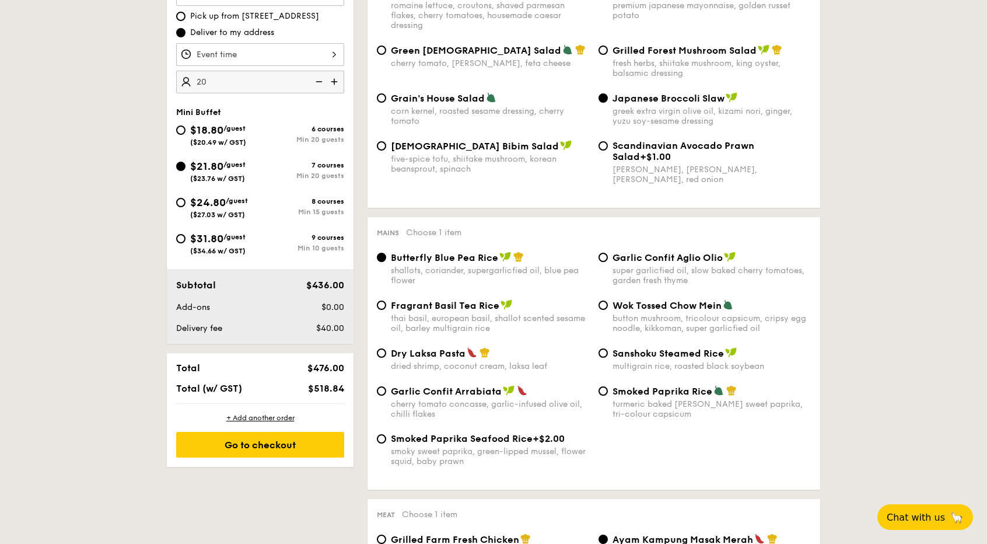
scroll to position [376, 0]
click at [212, 217] on span "($27.03 w/ GST)" at bounding box center [217, 216] width 55 height 8
click at [186, 208] on input "$24.80 /guest ($27.03 w/ GST) 8 courses Min 15 guests" at bounding box center [180, 203] width 9 height 9
radio input "true"
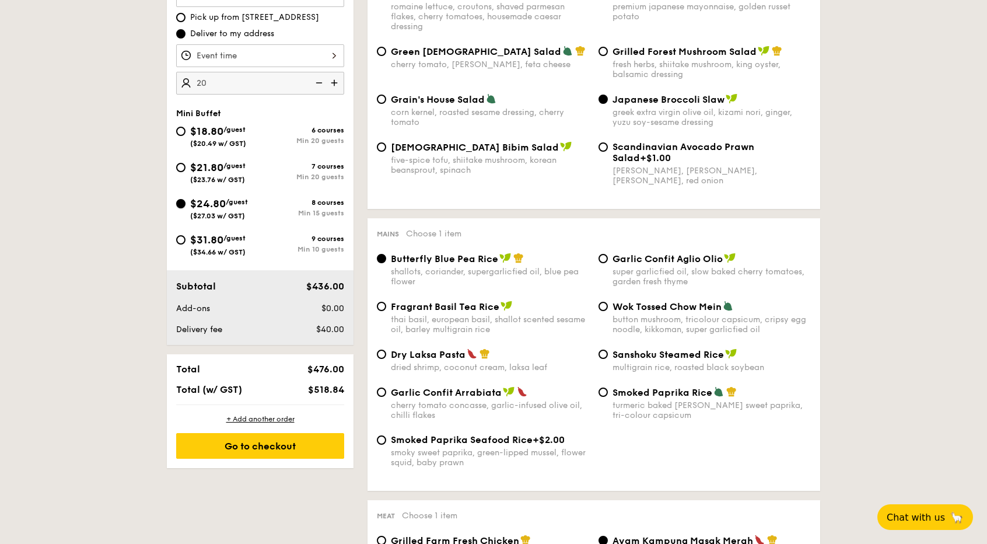
radio input "true"
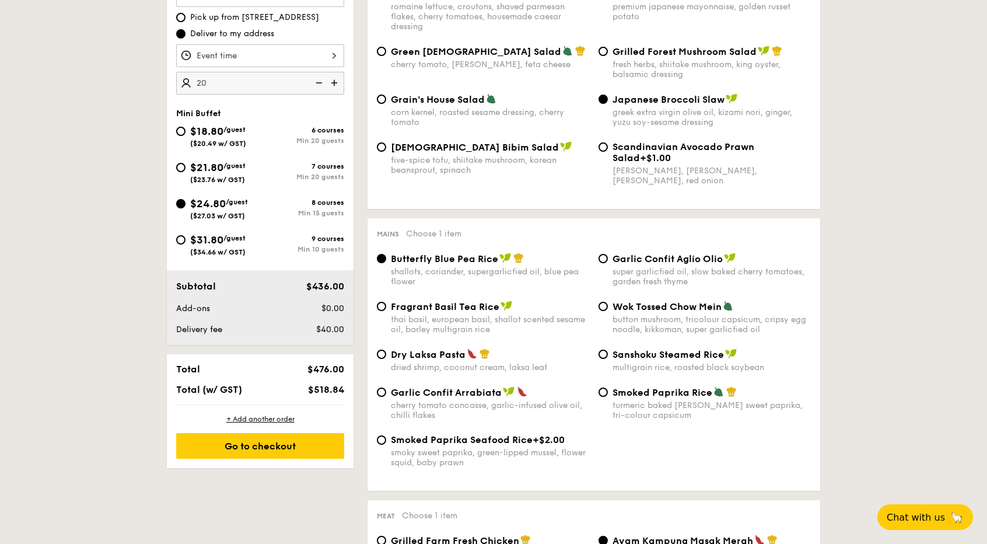
radio input "true"
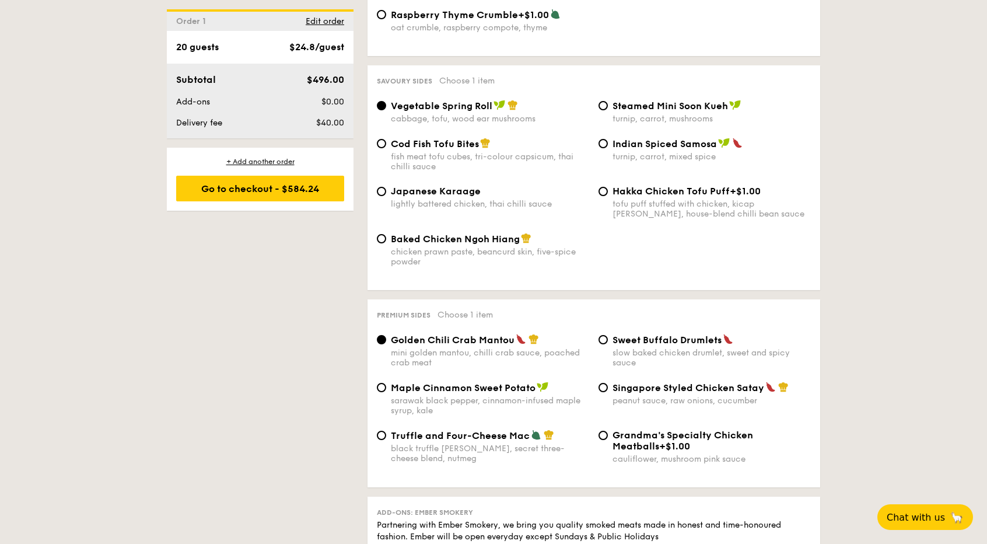
scroll to position [1977, 0]
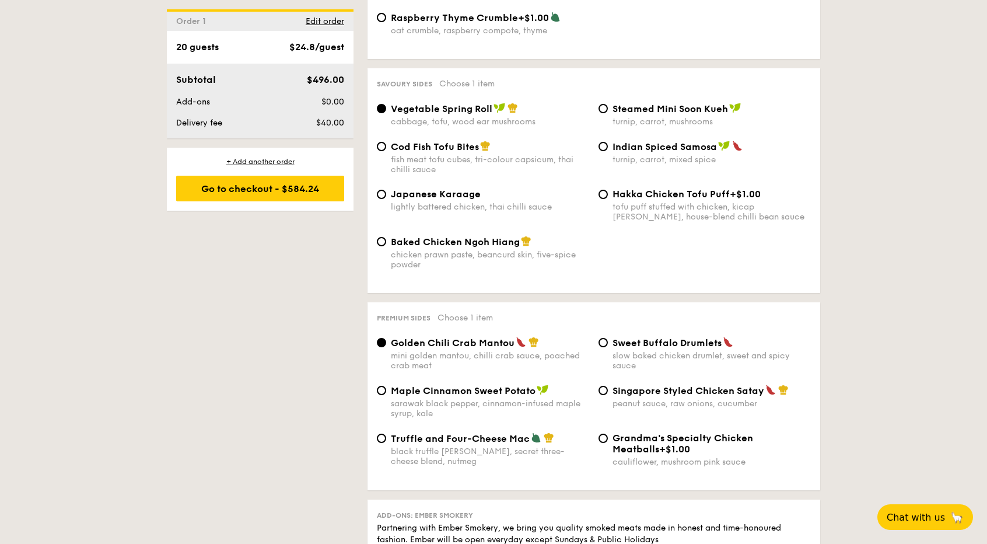
click at [420, 193] on span "Japanese Karaage" at bounding box center [436, 194] width 90 height 11
click at [386, 193] on input "Japanese Karaage lightly battered chicken, thai chilli sauce" at bounding box center [381, 194] width 9 height 9
radio input "true"
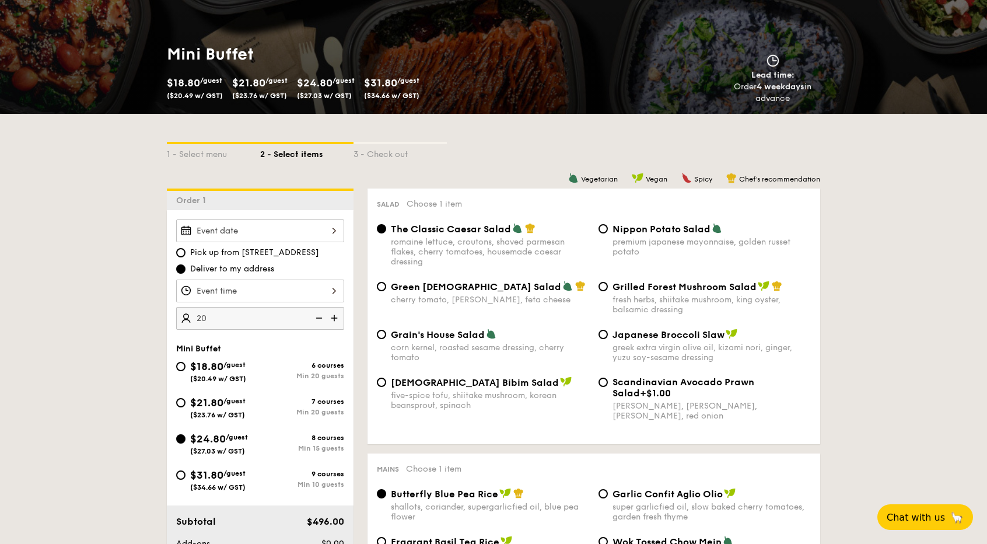
scroll to position [0, 0]
